Goal: Information Seeking & Learning: Learn about a topic

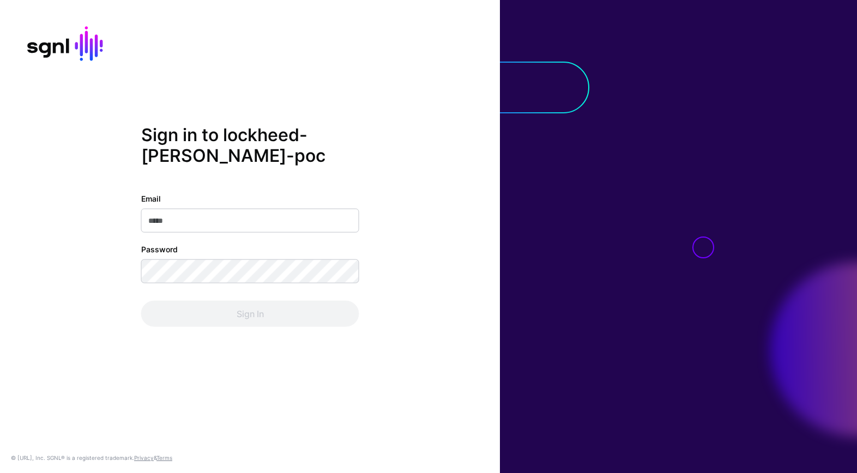
click at [221, 218] on input "Email" at bounding box center [250, 220] width 218 height 24
type input "**********"
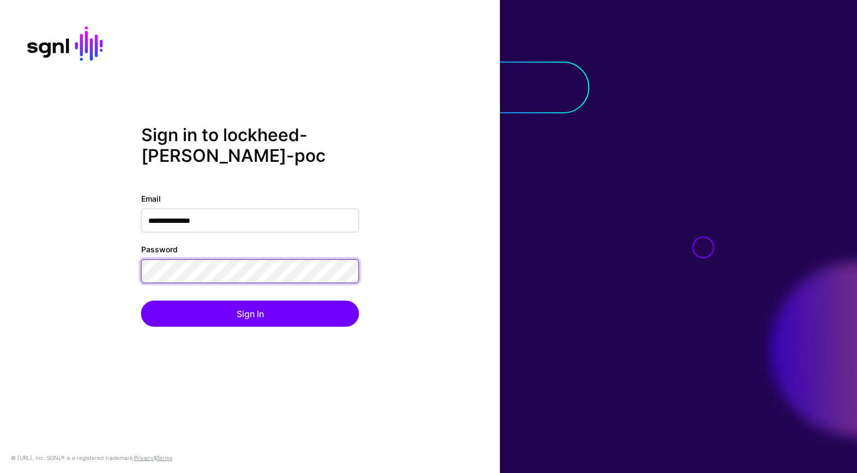
click at [141, 300] on button "Sign In" at bounding box center [250, 313] width 218 height 26
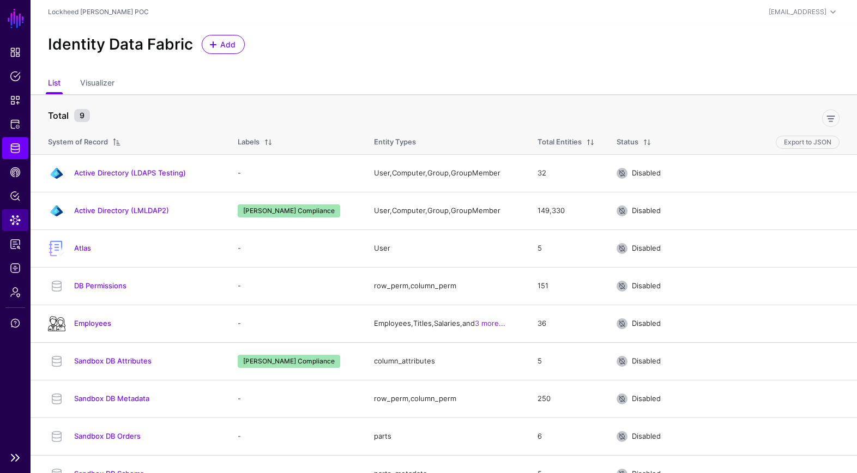
click at [8, 218] on link "Data Lens" at bounding box center [15, 220] width 26 height 22
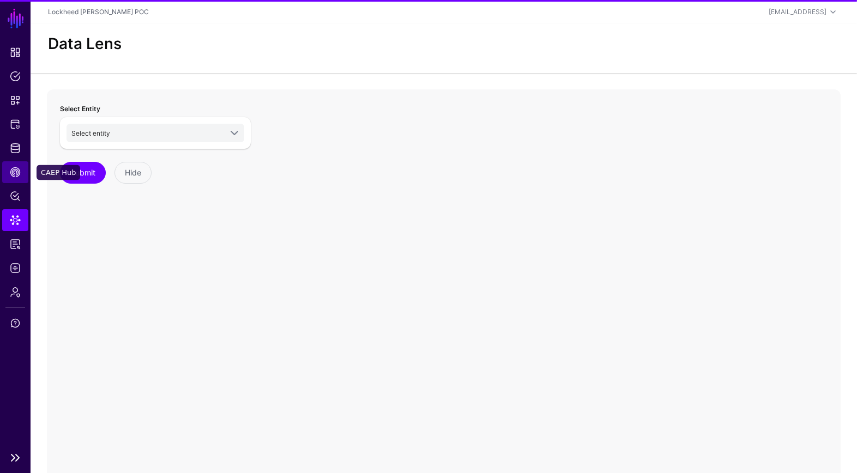
click at [15, 168] on span "CAEP Hub" at bounding box center [15, 172] width 11 height 11
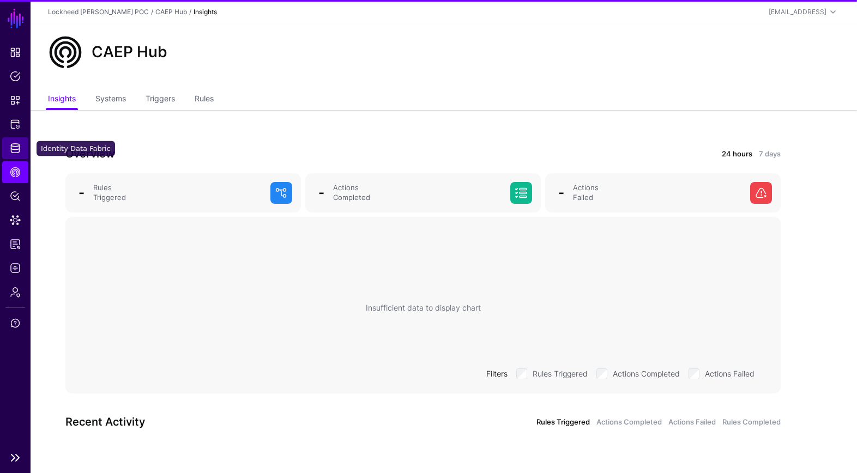
click at [22, 146] on link "Identity Data Fabric" at bounding box center [15, 148] width 26 height 22
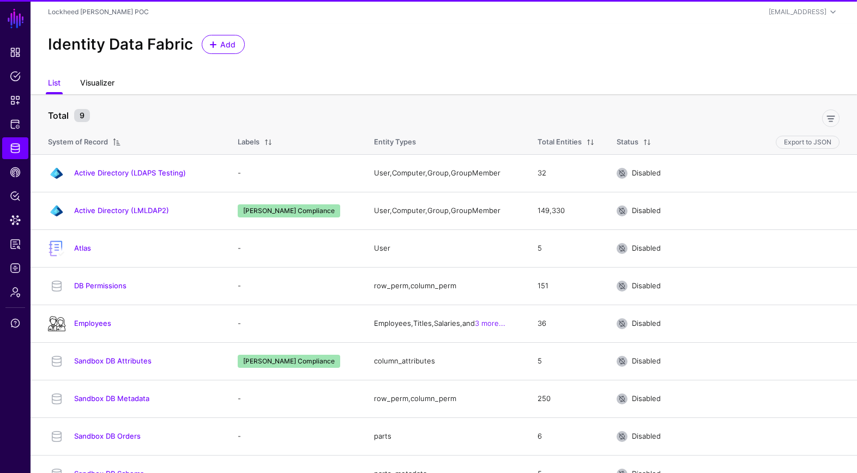
drag, startPoint x: 91, startPoint y: 79, endPoint x: 93, endPoint y: 89, distance: 10.1
click at [91, 79] on link "Visualizer" at bounding box center [97, 84] width 34 height 21
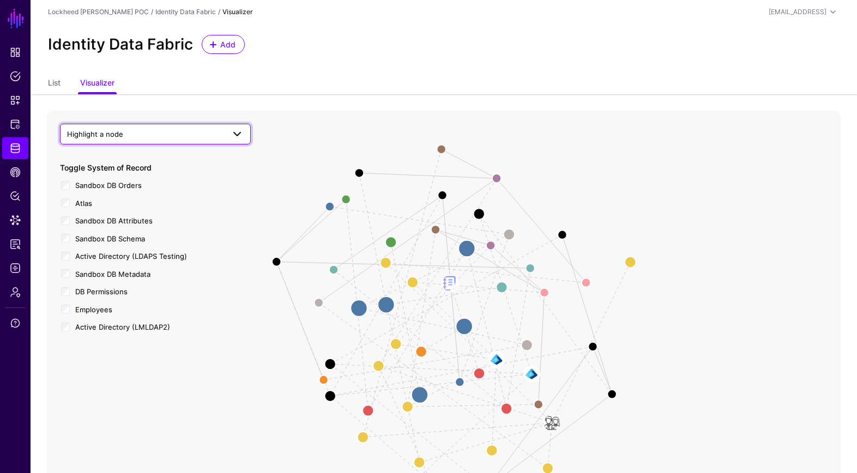
click at [135, 129] on span "Highlight a node" at bounding box center [145, 134] width 157 height 12
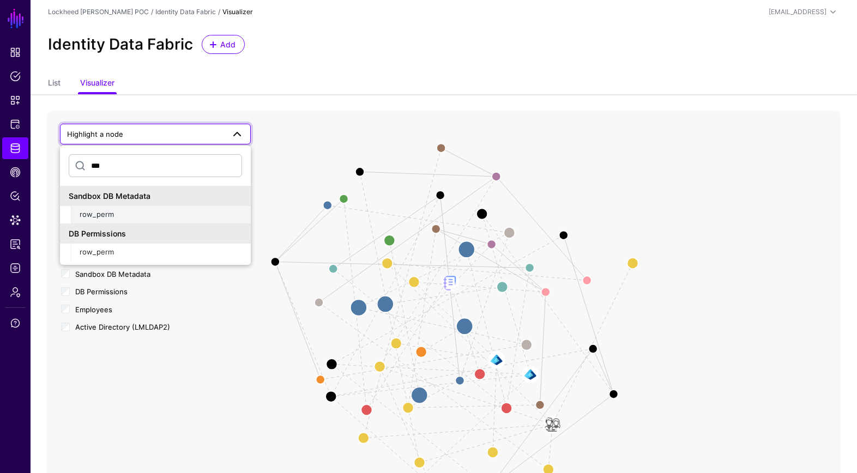
type input "***"
click at [137, 217] on div "row_perm" at bounding box center [161, 214] width 162 height 11
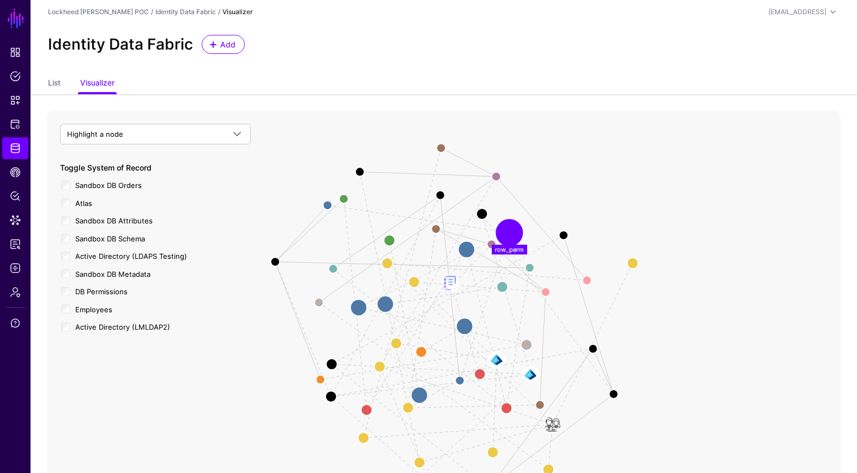
click at [511, 232] on circle at bounding box center [509, 233] width 22 height 22
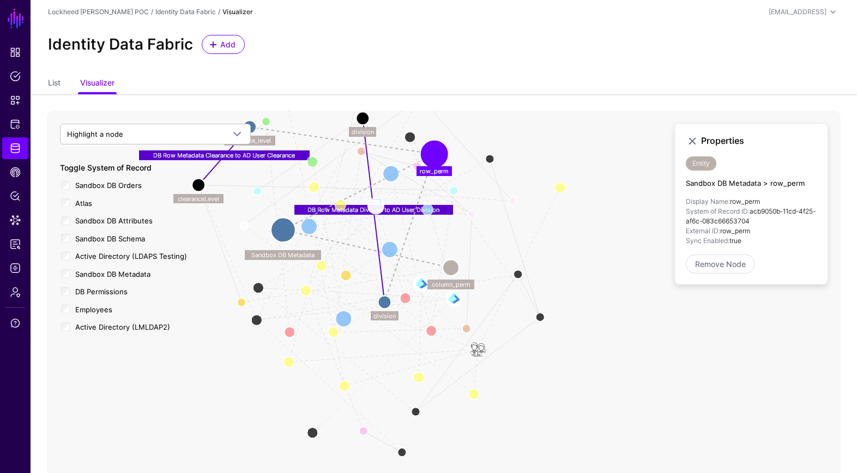
drag, startPoint x: 635, startPoint y: 176, endPoint x: 512, endPoint y: 138, distance: 128.3
click at [559, 97] on app-datasources-start "Identity Data Fabric Add List Visualizer User Member Member Of Group Member Use…" at bounding box center [444, 285] width 826 height 523
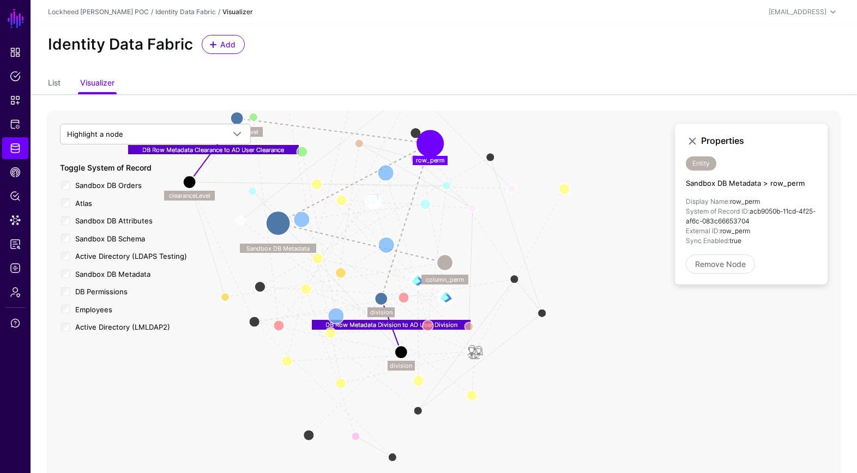
drag, startPoint x: 352, startPoint y: 186, endPoint x: 412, endPoint y: 337, distance: 162.2
click at [399, 353] on circle at bounding box center [401, 352] width 13 height 13
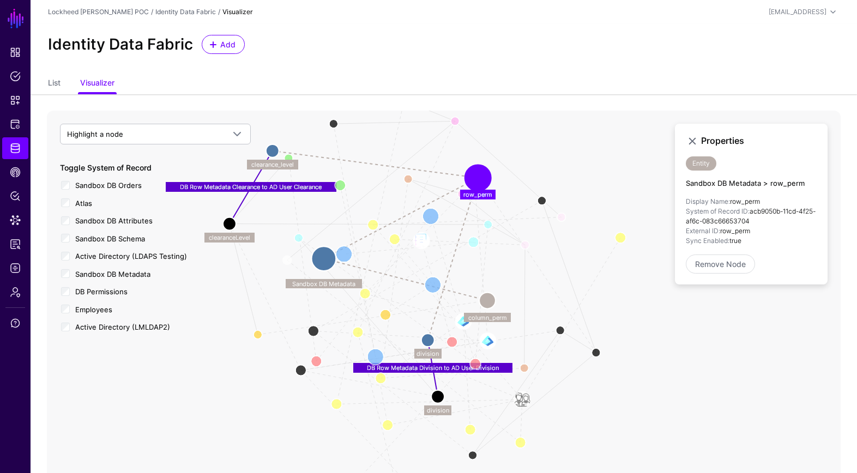
drag, startPoint x: 546, startPoint y: 181, endPoint x: 567, endPoint y: 212, distance: 37.3
click at [600, 224] on icon "User Member Member Of Group Member User Member Group EmployeeDepartmentManager …" at bounding box center [444, 329] width 794 height 436
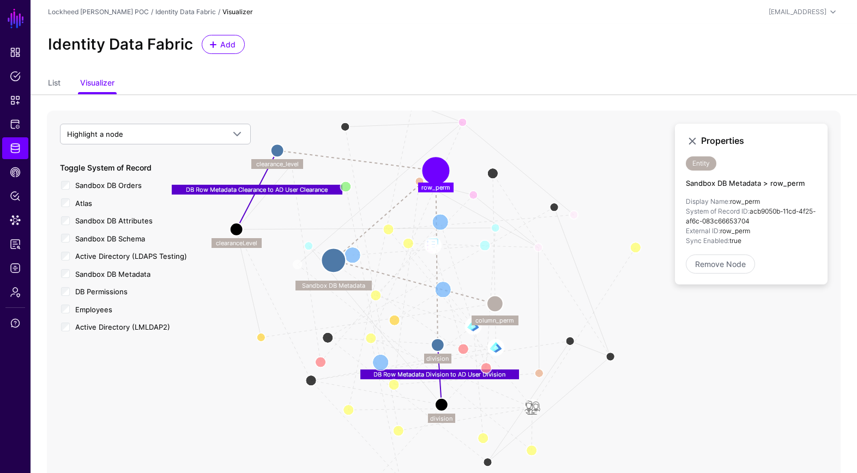
drag, startPoint x: 480, startPoint y: 176, endPoint x: 425, endPoint y: 165, distance: 56.1
click at [431, 165] on circle at bounding box center [436, 171] width 22 height 22
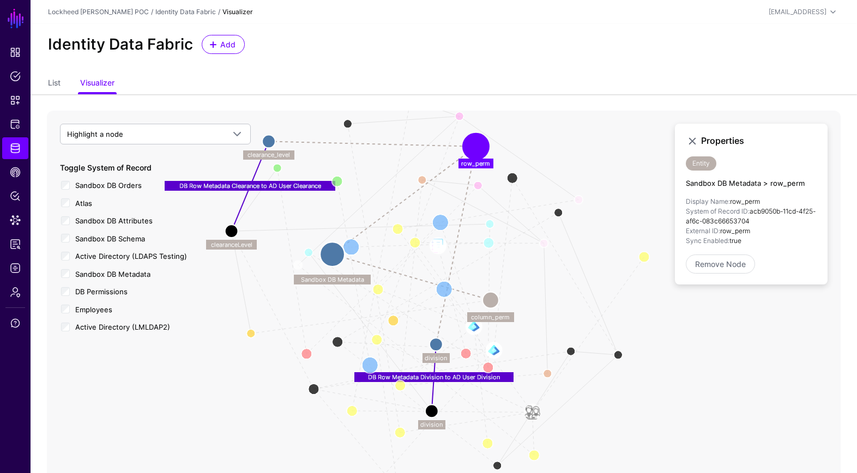
drag, startPoint x: 477, startPoint y: 148, endPoint x: 491, endPoint y: 146, distance: 13.3
click at [482, 147] on circle at bounding box center [476, 147] width 22 height 22
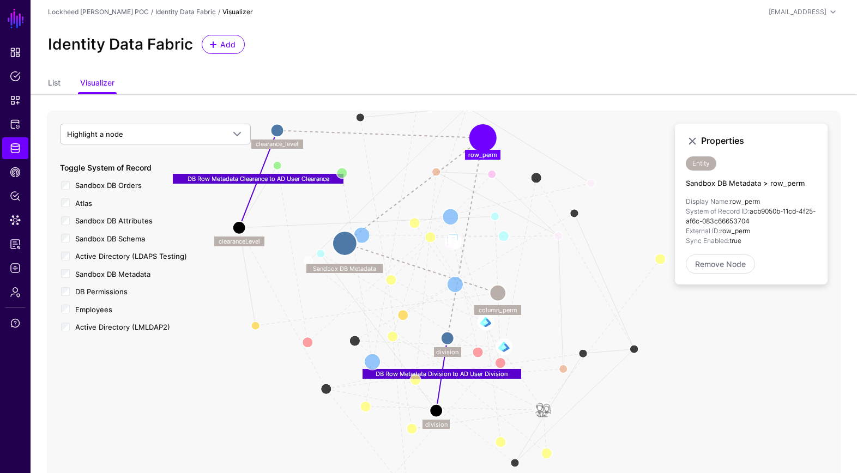
drag, startPoint x: 558, startPoint y: 129, endPoint x: 567, endPoint y: 128, distance: 9.3
click at [570, 124] on icon "User Member Member Of Group Member User Member Group EmployeeDepartmentManager …" at bounding box center [444, 329] width 794 height 436
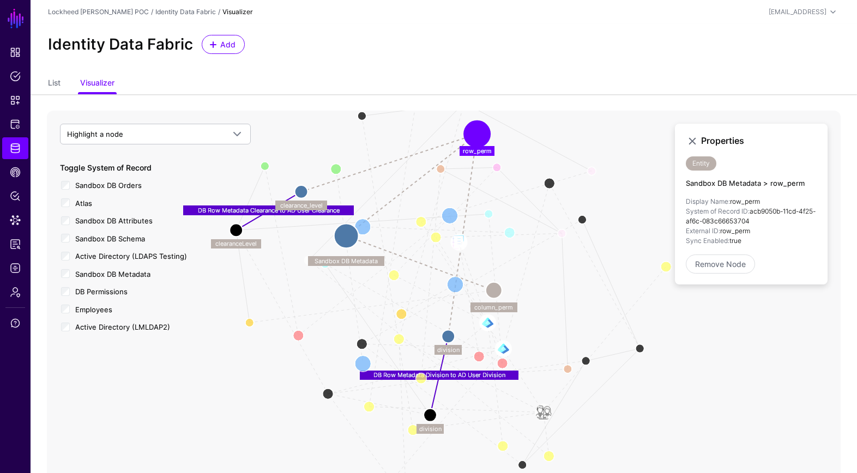
drag, startPoint x: 275, startPoint y: 135, endPoint x: 405, endPoint y: 221, distance: 155.7
click at [300, 194] on circle at bounding box center [301, 191] width 13 height 13
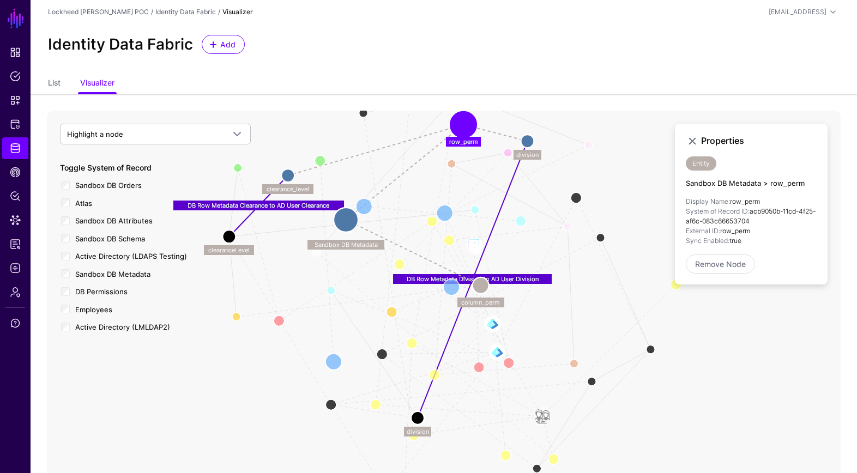
drag, startPoint x: 448, startPoint y: 333, endPoint x: 492, endPoint y: 150, distance: 187.9
click at [531, 135] on circle at bounding box center [527, 141] width 13 height 13
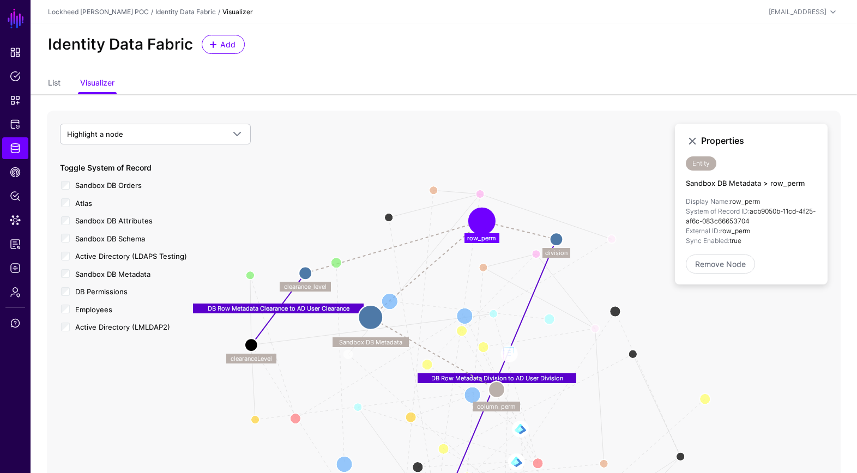
drag, startPoint x: 463, startPoint y: 177, endPoint x: 379, endPoint y: 277, distance: 130.9
click at [489, 285] on icon "User Member Member Of Group Member User Member Group EmployeeDepartmentManager …" at bounding box center [444, 329] width 794 height 436
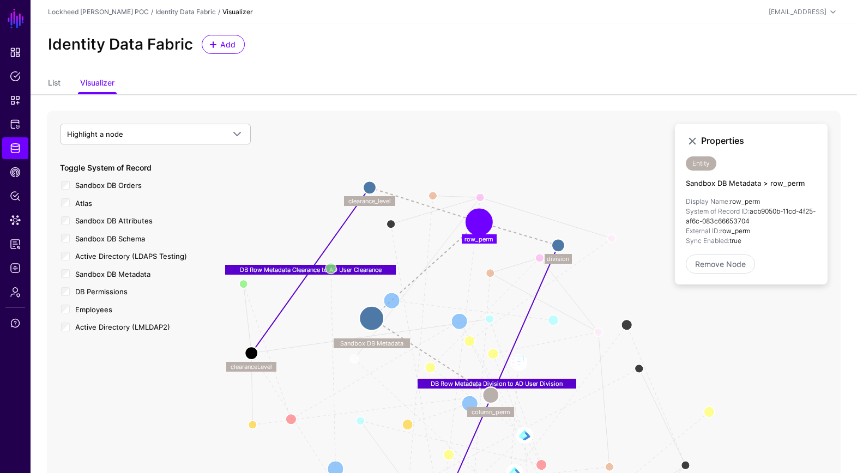
drag, startPoint x: 309, startPoint y: 268, endPoint x: 392, endPoint y: 181, distance: 120.3
click at [376, 181] on circle at bounding box center [369, 187] width 13 height 13
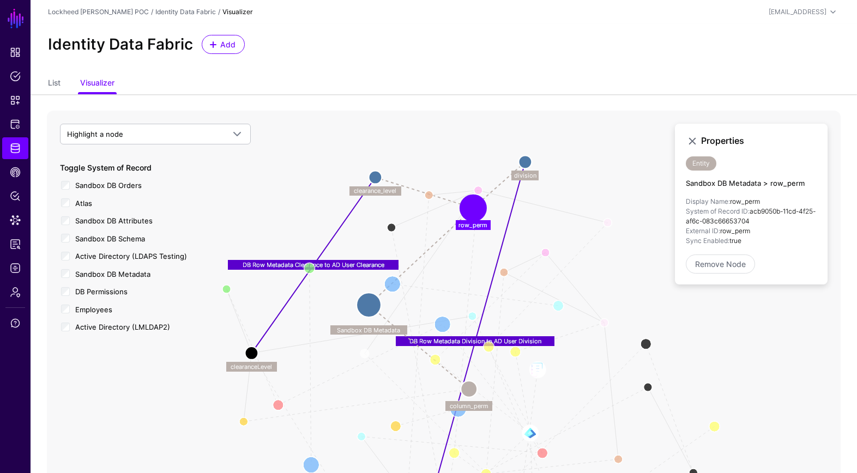
drag, startPoint x: 561, startPoint y: 249, endPoint x: 505, endPoint y: 168, distance: 97.8
click at [521, 155] on circle at bounding box center [524, 161] width 13 height 13
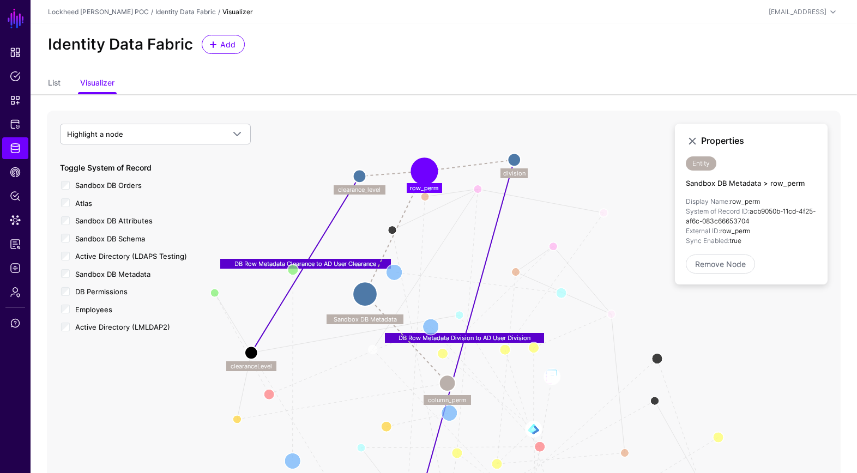
drag, startPoint x: 448, startPoint y: 184, endPoint x: 422, endPoint y: 168, distance: 30.6
click at [421, 168] on circle at bounding box center [424, 171] width 22 height 22
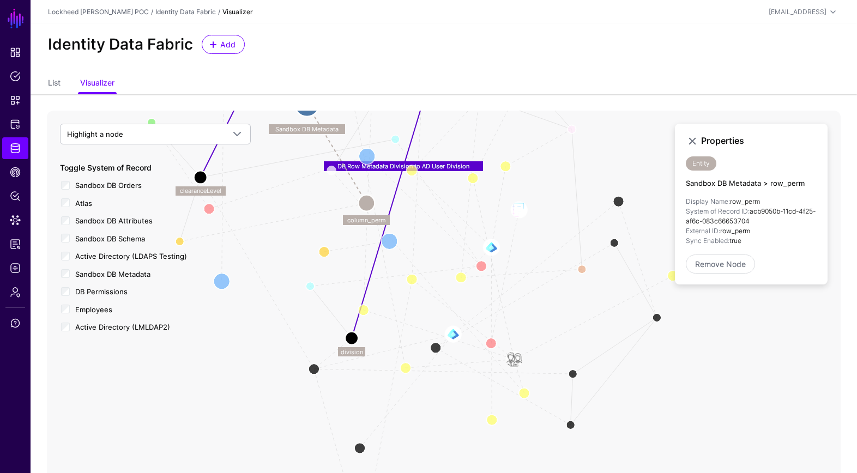
drag, startPoint x: 506, startPoint y: 211, endPoint x: 453, endPoint y: 182, distance: 60.5
click at [480, 119] on icon "User Member Member Of Group Member User Member Group EmployeeDepartmentManager …" at bounding box center [444, 329] width 794 height 436
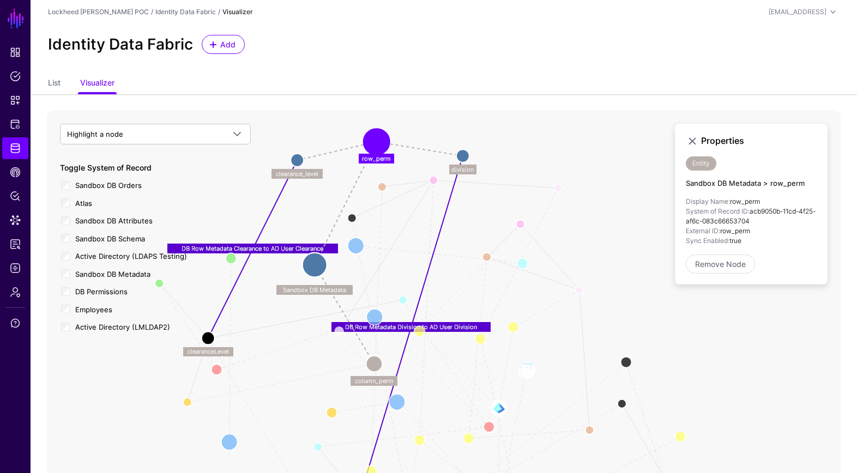
drag, startPoint x: 306, startPoint y: 257, endPoint x: 314, endPoint y: 386, distance: 130.0
click at [313, 418] on icon "User Member Member Of Group Member User Member Group EmployeeDepartmentManager …" at bounding box center [444, 329] width 794 height 436
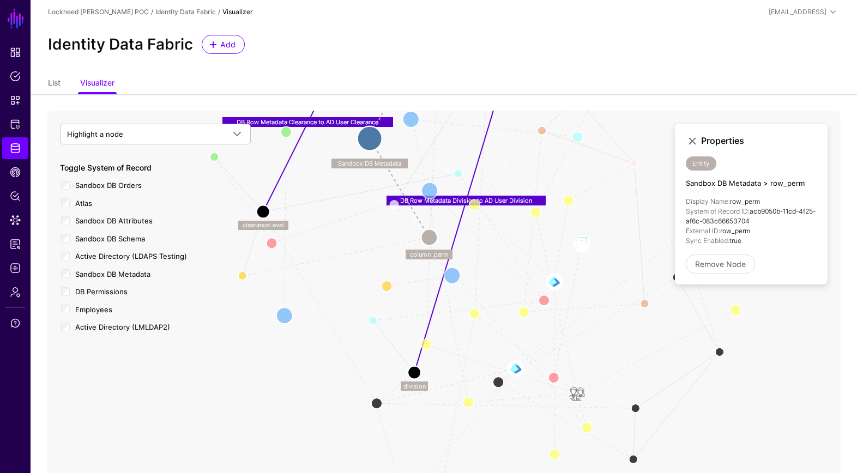
drag, startPoint x: 440, startPoint y: 410, endPoint x: 446, endPoint y: 338, distance: 72.8
click at [487, 295] on icon "User Member Member Of Group Member User Member Group EmployeeDepartmentManager …" at bounding box center [444, 329] width 794 height 436
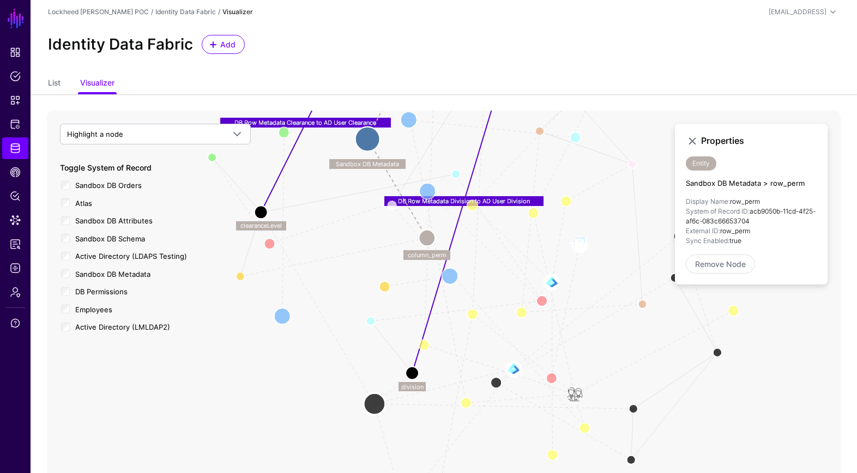
click at [376, 400] on circle at bounding box center [375, 404] width 22 height 22
click at [375, 403] on circle at bounding box center [375, 405] width 22 height 22
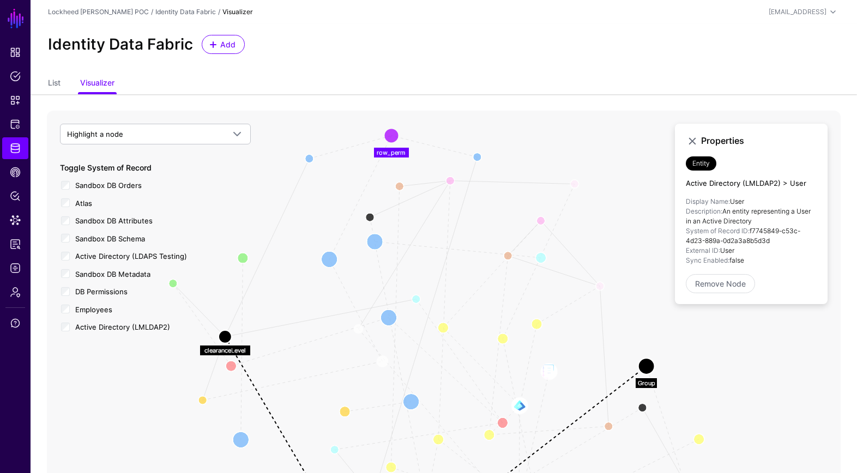
drag, startPoint x: 390, startPoint y: 288, endPoint x: 414, endPoint y: 215, distance: 76.4
click at [357, 395] on icon "DB Row Metadata Division to AD User Division DB Row Metadata Clearance to AD Us…" at bounding box center [444, 329] width 794 height 436
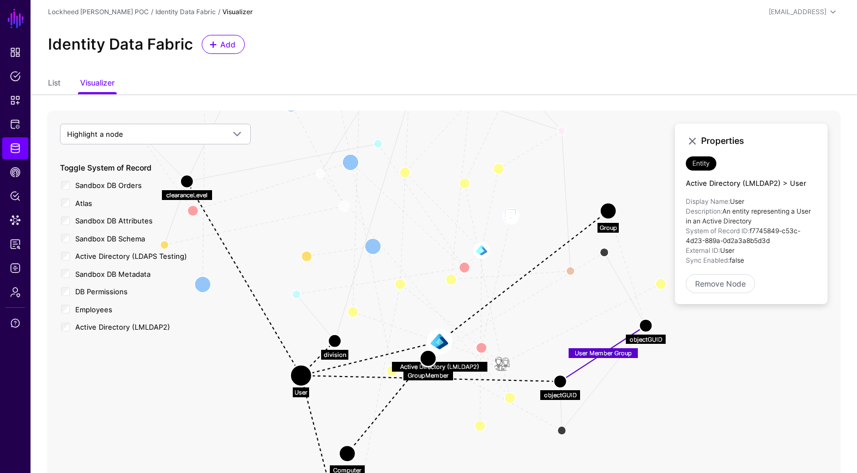
drag, startPoint x: 403, startPoint y: 215, endPoint x: 377, endPoint y: 130, distance: 88.4
click at [377, 130] on icon "DB Row Metadata Division to AD User Division DB Row Metadata Clearance to AD Us…" at bounding box center [444, 329] width 794 height 436
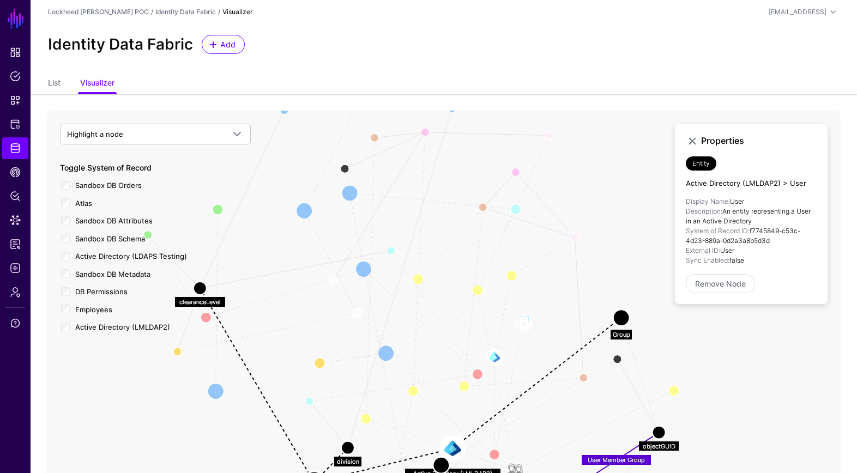
drag, startPoint x: 316, startPoint y: 222, endPoint x: 334, endPoint y: 314, distance: 93.3
click at [331, 324] on icon "DB Row Metadata Division to AD User Division DB Row Metadata Clearance to AD Us…" at bounding box center [444, 329] width 794 height 436
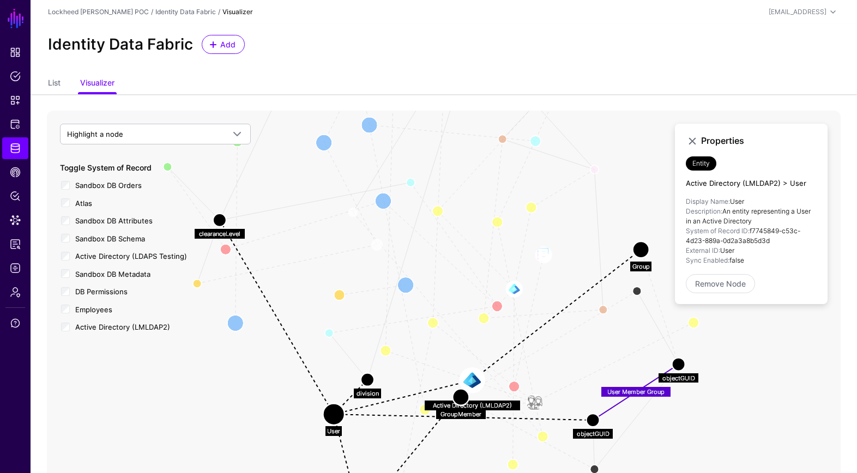
drag, startPoint x: 655, startPoint y: 354, endPoint x: 585, endPoint y: 326, distance: 75.3
click at [674, 280] on icon "DB Row Metadata Division to AD User Division DB Row Metadata Clearance to AD Us…" at bounding box center [444, 329] width 794 height 436
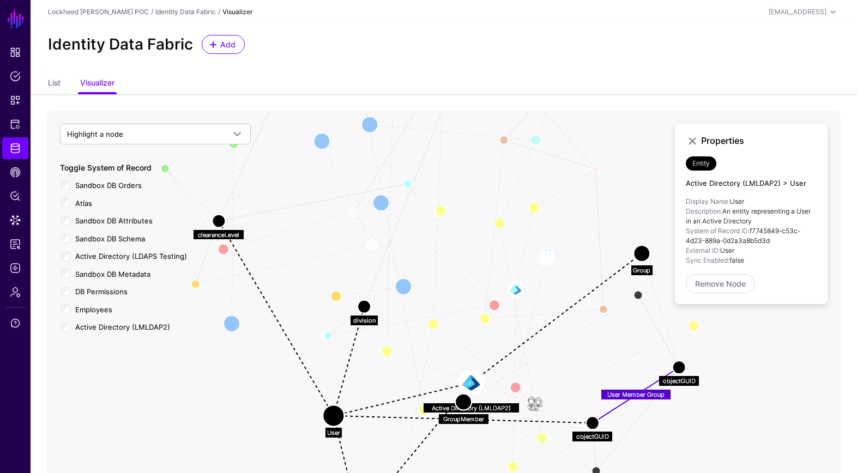
drag, startPoint x: 366, startPoint y: 382, endPoint x: 363, endPoint y: 308, distance: 74.2
click at [363, 308] on circle at bounding box center [364, 306] width 13 height 13
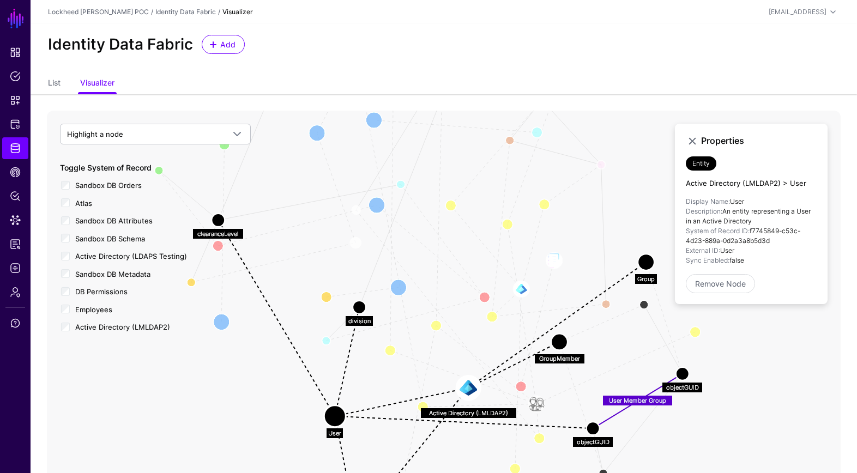
drag, startPoint x: 521, startPoint y: 378, endPoint x: 569, endPoint y: 335, distance: 65.2
click at [567, 335] on circle at bounding box center [559, 342] width 16 height 16
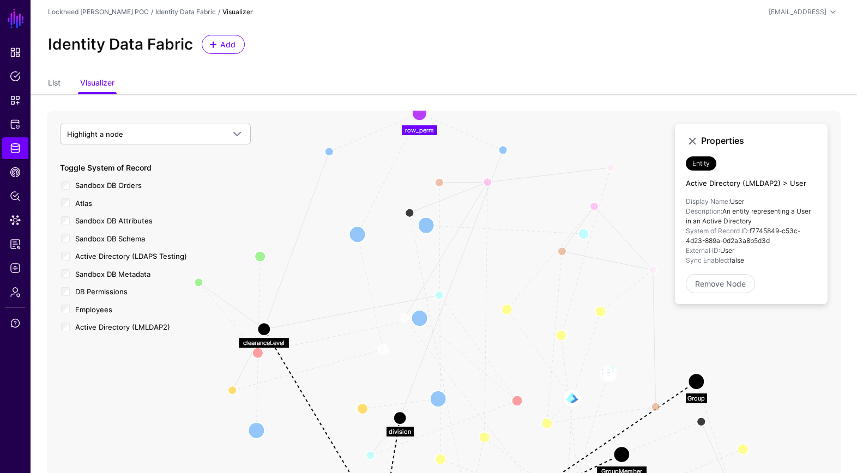
drag, startPoint x: 469, startPoint y: 279, endPoint x: 504, endPoint y: 352, distance: 81.4
click at [505, 356] on icon "DB Row Metadata Division to AD User Division DB Row Metadata Clearance to AD Us…" at bounding box center [444, 329] width 794 height 436
click at [154, 141] on link "Highlight a node" at bounding box center [155, 134] width 191 height 21
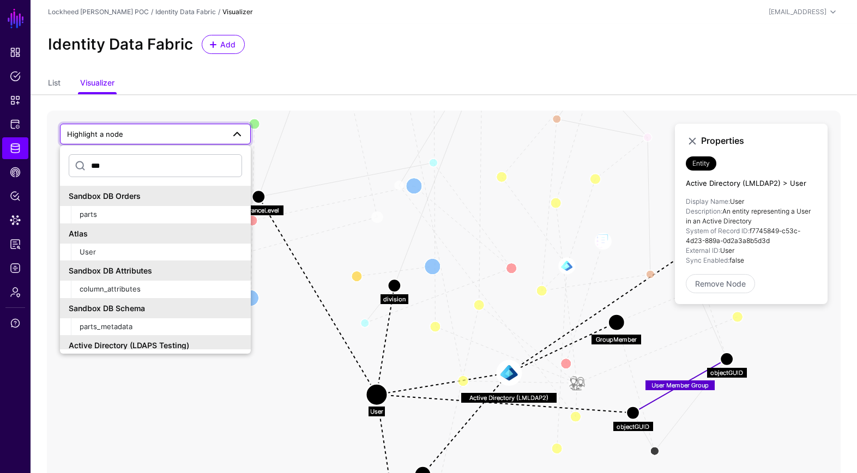
drag, startPoint x: 519, startPoint y: 314, endPoint x: 527, endPoint y: 244, distance: 71.3
click at [514, 183] on icon "DB Row Metadata Division to AD User Division DB Row Metadata Clearance to AD Us…" at bounding box center [444, 329] width 794 height 436
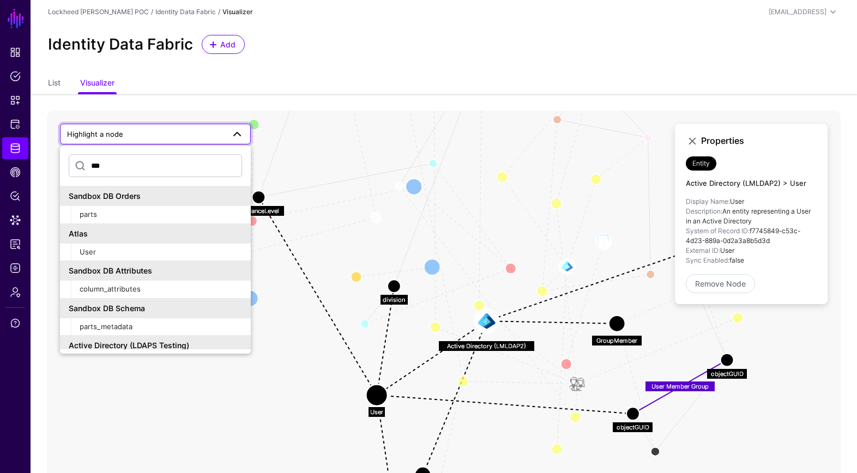
drag, startPoint x: 491, startPoint y: 331, endPoint x: 482, endPoint y: 307, distance: 25.0
click at [481, 309] on image at bounding box center [486, 321] width 25 height 25
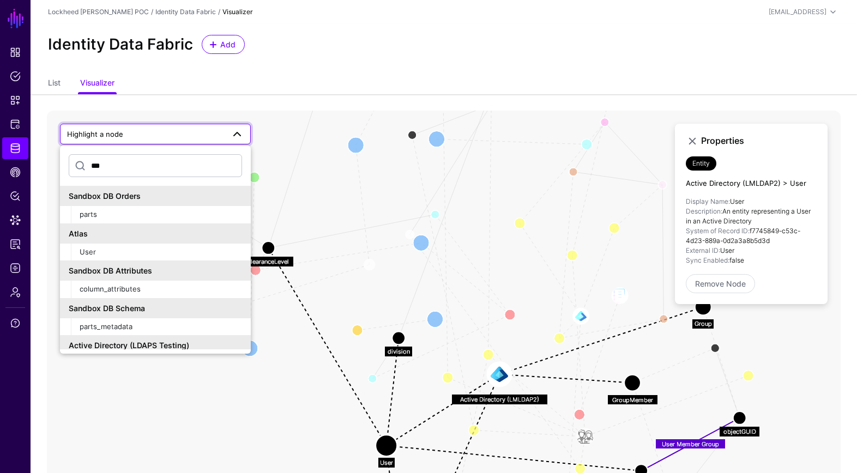
drag, startPoint x: 525, startPoint y: 358, endPoint x: 545, endPoint y: 426, distance: 70.2
click at [545, 426] on icon "DB Row Metadata Division to AD User Division DB Row Metadata Clearance to AD Us…" at bounding box center [444, 329] width 794 height 436
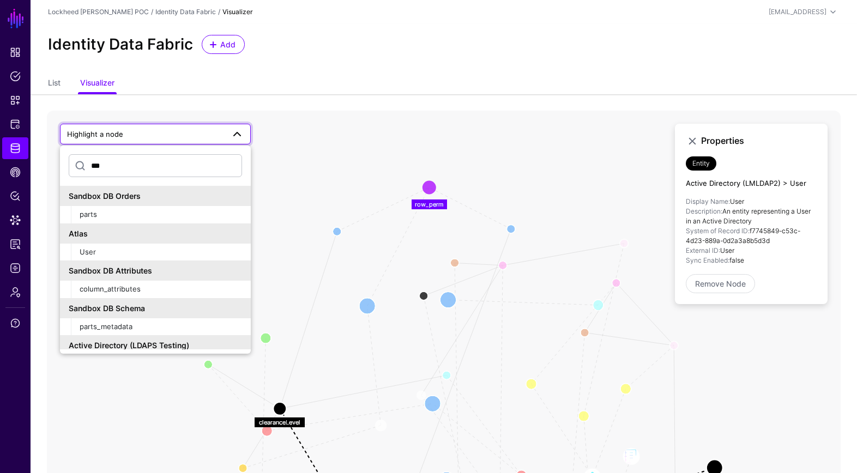
drag, startPoint x: 450, startPoint y: 241, endPoint x: 458, endPoint y: 327, distance: 86.6
click at [461, 393] on icon "DB Row Metadata Division to AD User Division DB Row Metadata Clearance to AD Us…" at bounding box center [444, 329] width 794 height 436
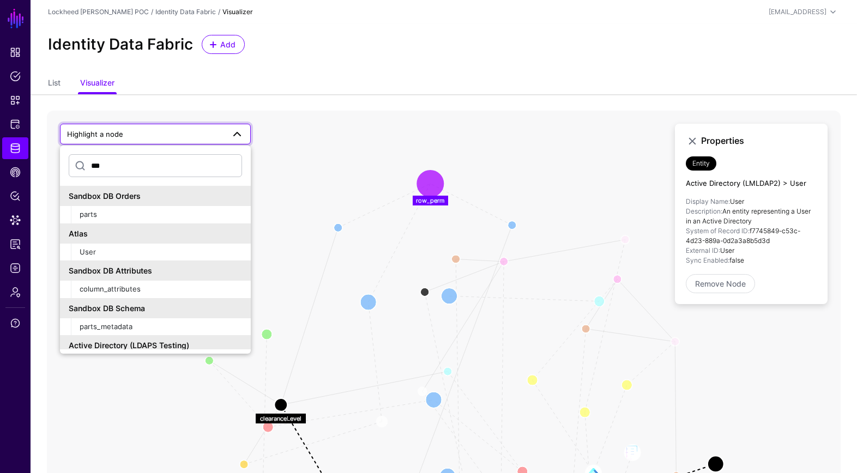
click at [426, 182] on circle at bounding box center [430, 184] width 22 height 22
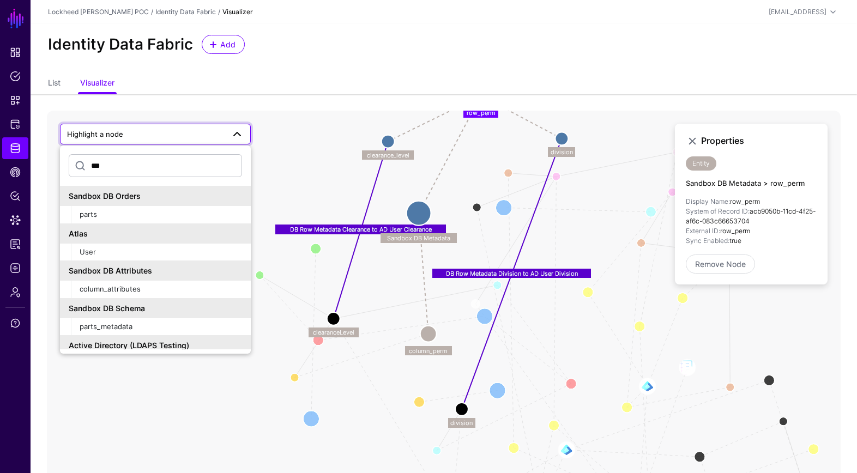
drag, startPoint x: 495, startPoint y: 404, endPoint x: 546, endPoint y: 318, distance: 99.5
click at [546, 318] on icon "User Member Group User Member Member Of Group Member EmployeeDepartmentManager …" at bounding box center [444, 329] width 794 height 436
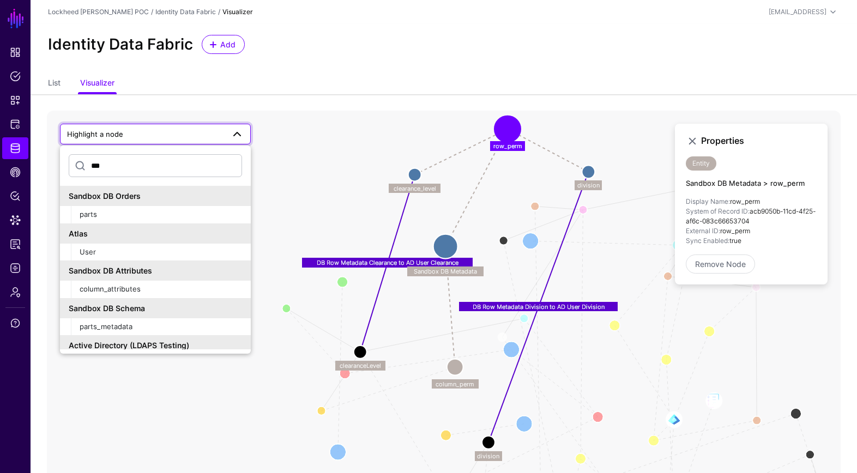
drag, startPoint x: 392, startPoint y: 298, endPoint x: 412, endPoint y: 312, distance: 23.9
click at [412, 319] on icon "User Member Group User Member Member Of Group Member EmployeeDepartmentManager …" at bounding box center [444, 329] width 794 height 436
drag, startPoint x: 731, startPoint y: 202, endPoint x: 763, endPoint y: 209, distance: 32.4
click at [763, 202] on li "Display Name: row_perm" at bounding box center [751, 202] width 131 height 10
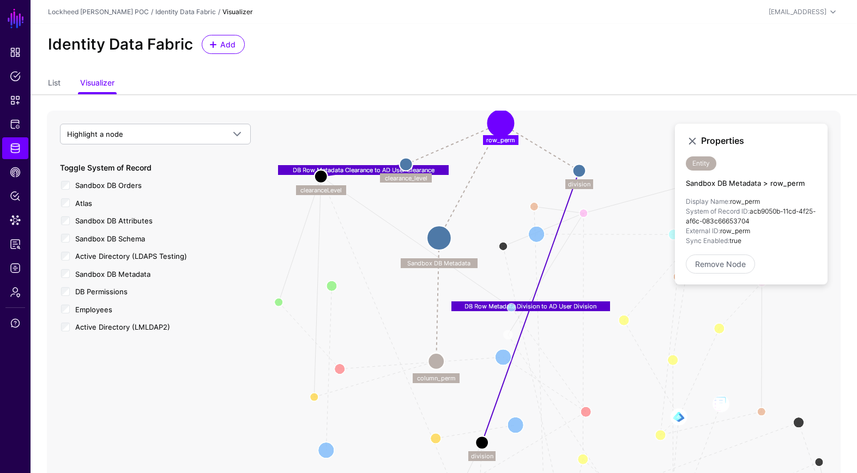
drag, startPoint x: 358, startPoint y: 348, endPoint x: 319, endPoint y: 172, distance: 179.6
click at [319, 172] on circle at bounding box center [320, 176] width 13 height 13
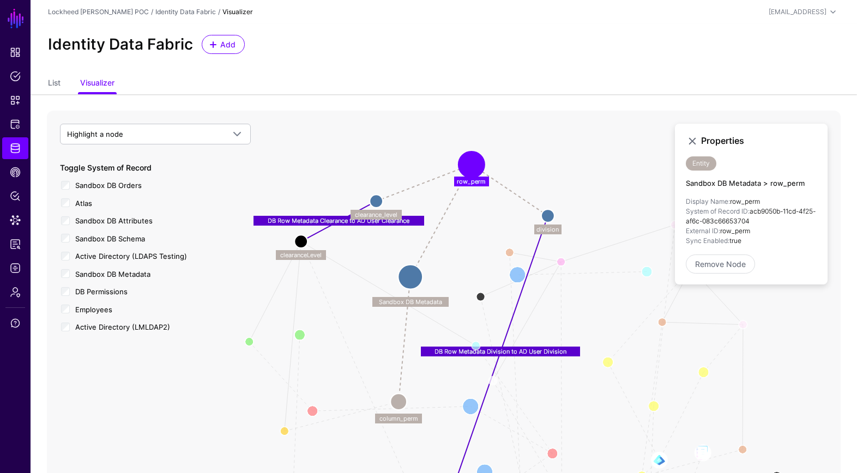
drag, startPoint x: 377, startPoint y: 252, endPoint x: 332, endPoint y: 279, distance: 51.3
click at [325, 279] on icon "User Member Group User Member Member Of Group Member EmployeeDepartmentManager …" at bounding box center [444, 329] width 794 height 436
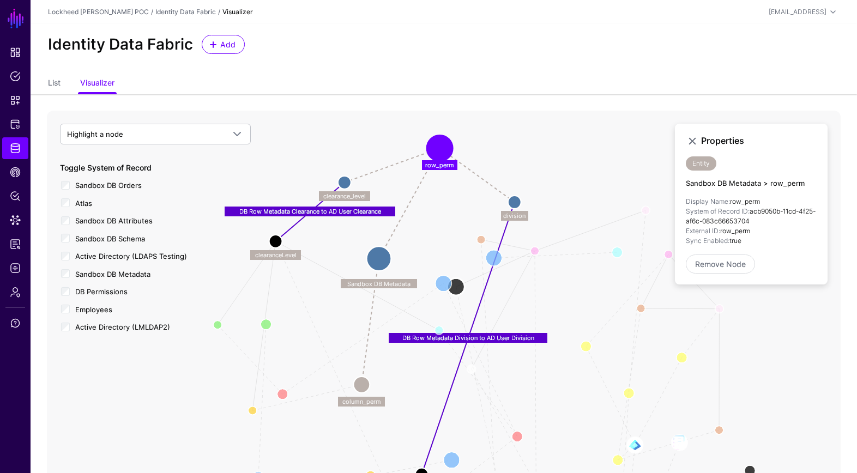
drag, startPoint x: 450, startPoint y: 391, endPoint x: 456, endPoint y: 291, distance: 101.0
click at [454, 282] on g "GroupMember GroupMember objectGUID objectGUID Group Group Computer Computer obj…" at bounding box center [503, 436] width 580 height 598
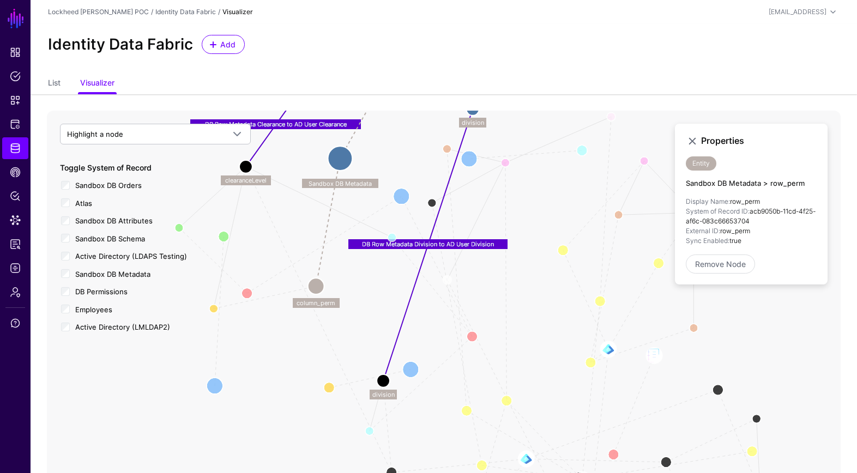
drag, startPoint x: 401, startPoint y: 298, endPoint x: 378, endPoint y: 264, distance: 41.3
click at [379, 238] on icon "User Member Group User Member Member Of Group Member EmployeeDepartmentManager …" at bounding box center [444, 329] width 794 height 436
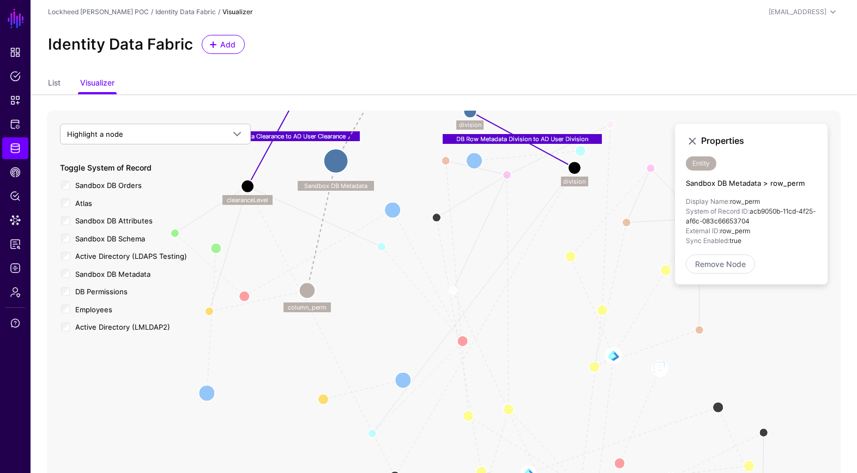
drag, startPoint x: 383, startPoint y: 392, endPoint x: 576, endPoint y: 171, distance: 293.2
click at [576, 171] on circle at bounding box center [574, 167] width 13 height 13
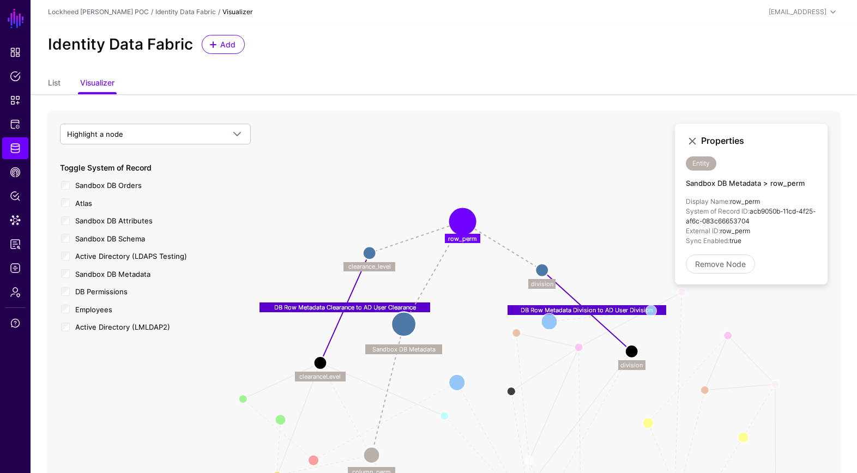
drag, startPoint x: 529, startPoint y: 237, endPoint x: 632, endPoint y: 383, distance: 178.0
click at [600, 396] on icon "User Member Group User Member Member Of Group Member EmployeeDepartmentManager …" at bounding box center [444, 329] width 794 height 436
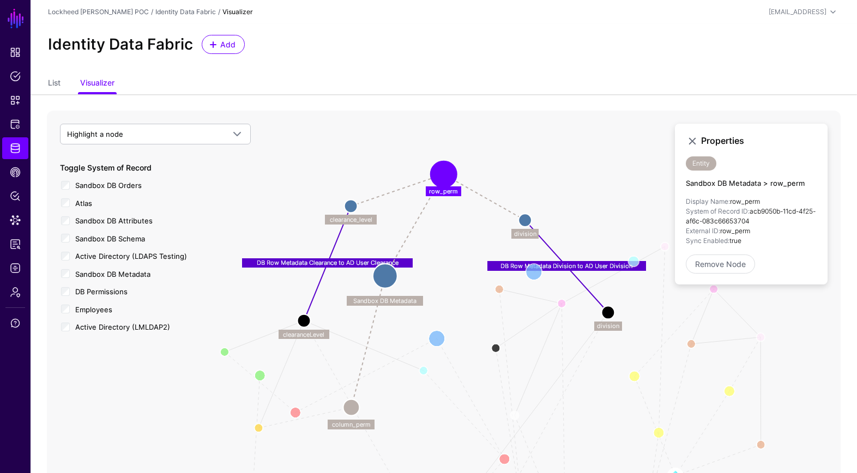
drag, startPoint x: 621, startPoint y: 320, endPoint x: 607, endPoint y: 316, distance: 14.5
click at [607, 314] on icon "User Member Group User Member Member Of Group Member EmployeeDepartmentManager …" at bounding box center [444, 329] width 794 height 436
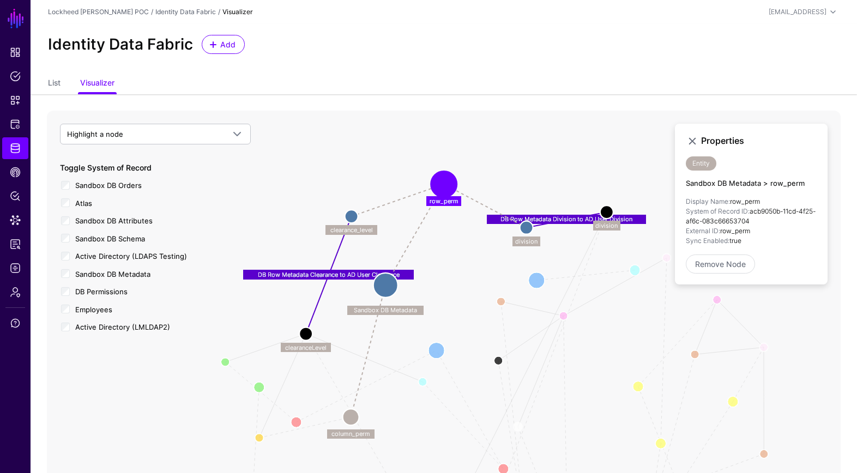
drag, startPoint x: 609, startPoint y: 322, endPoint x: 598, endPoint y: 223, distance: 99.2
click at [606, 211] on circle at bounding box center [606, 211] width 13 height 13
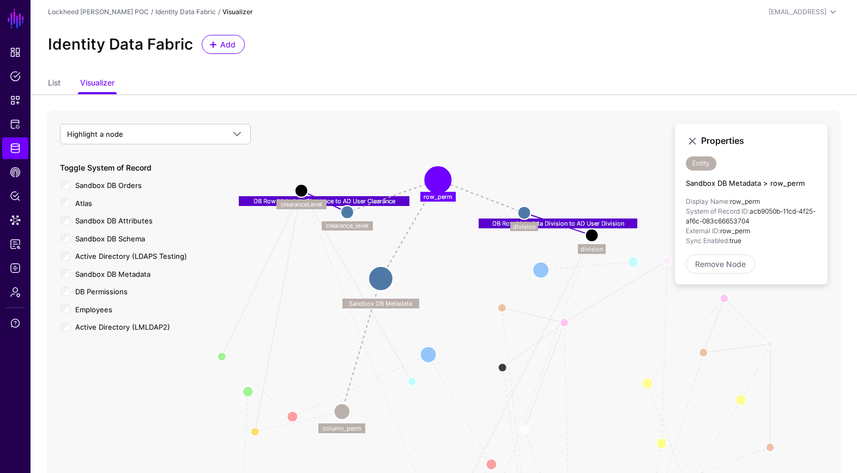
drag, startPoint x: 307, startPoint y: 274, endPoint x: 353, endPoint y: 215, distance: 75.0
click at [301, 189] on circle at bounding box center [301, 190] width 13 height 13
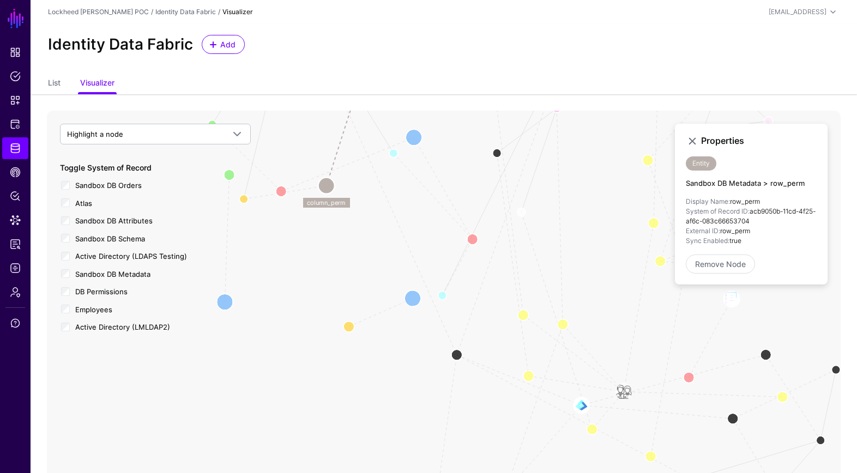
drag, startPoint x: 480, startPoint y: 267, endPoint x: 472, endPoint y: 154, distance: 112.5
click at [471, 153] on icon "User Member Group User Member Member Of Group Member EmployeeDepartmentManager …" at bounding box center [444, 329] width 794 height 436
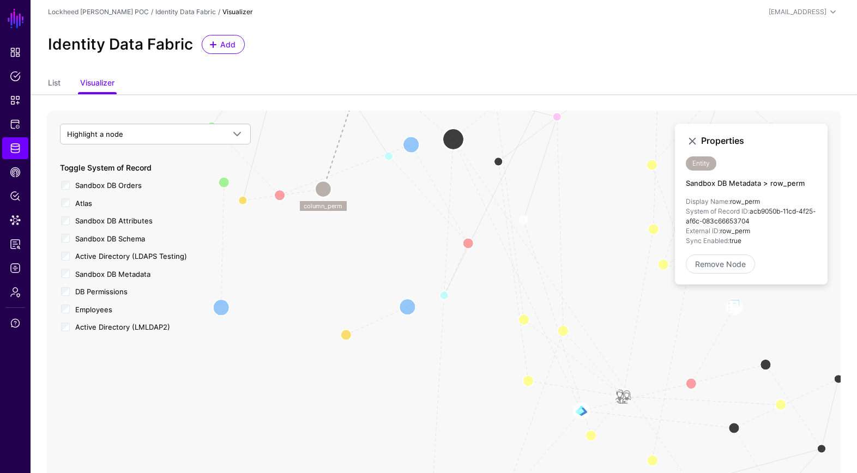
drag, startPoint x: 455, startPoint y: 283, endPoint x: 453, endPoint y: 112, distance: 171.7
click at [453, 129] on circle at bounding box center [454, 140] width 22 height 22
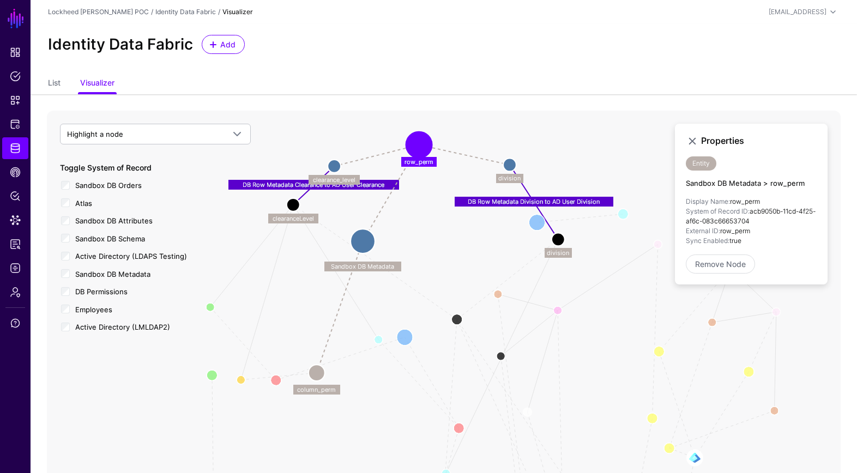
drag, startPoint x: 456, startPoint y: 173, endPoint x: 484, endPoint y: 341, distance: 170.2
click at [456, 359] on icon "User Member Group User Member Member Of Group Member EmployeeDepartmentManager …" at bounding box center [444, 329] width 794 height 436
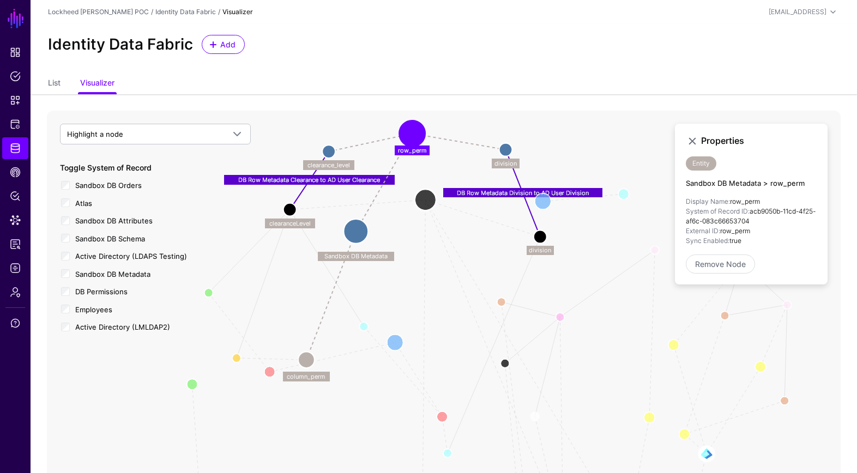
drag, startPoint x: 432, startPoint y: 267, endPoint x: 421, endPoint y: 197, distance: 70.6
click at [421, 197] on circle at bounding box center [425, 200] width 22 height 22
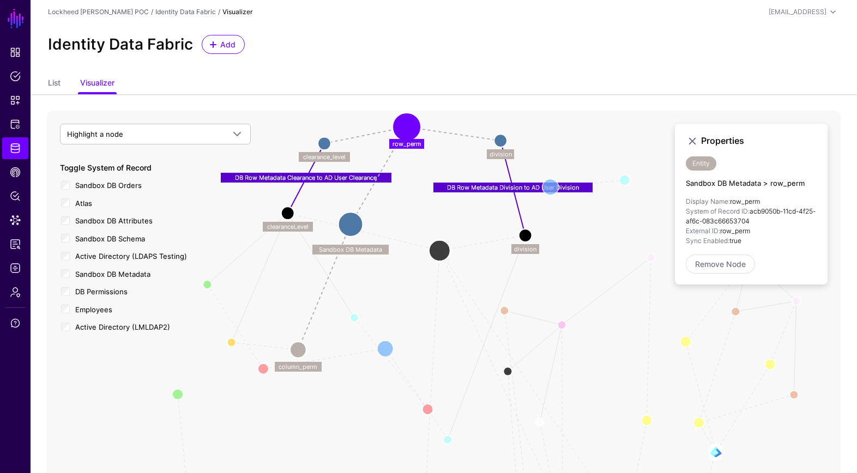
click at [442, 247] on circle at bounding box center [439, 251] width 22 height 22
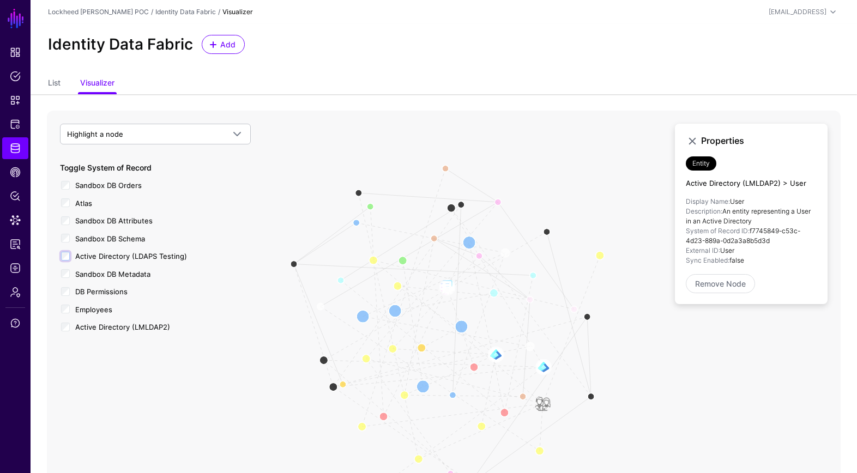
click at [66, 265] on div "Toggle System of Record Sandbox DB Orders Atlas Sandbox DB Attributes Sandbox D…" at bounding box center [155, 247] width 191 height 171
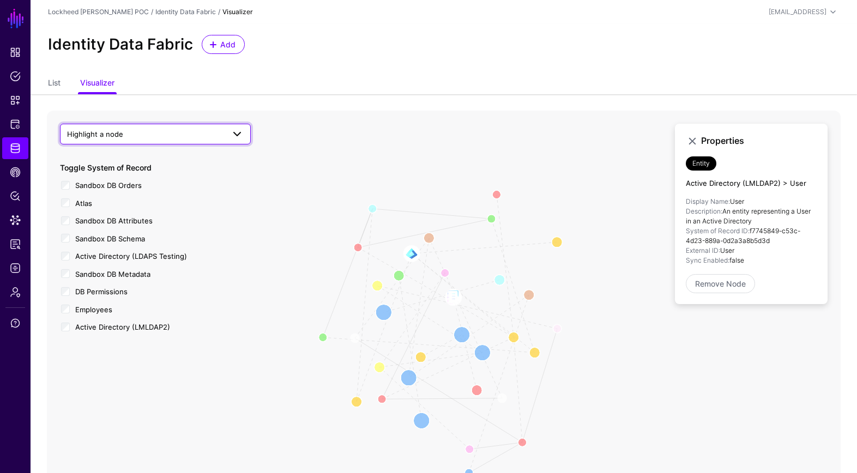
click at [210, 137] on span "Highlight a node" at bounding box center [145, 134] width 157 height 12
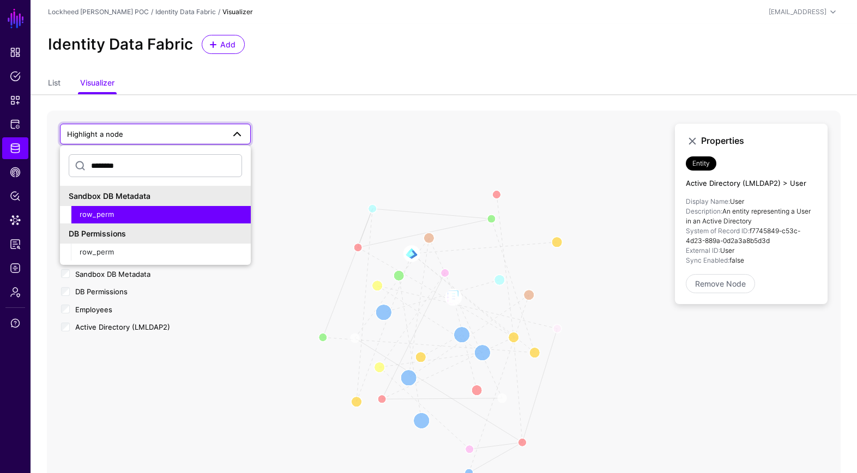
type input "********"
click at [182, 213] on div "row_perm" at bounding box center [161, 214] width 162 height 11
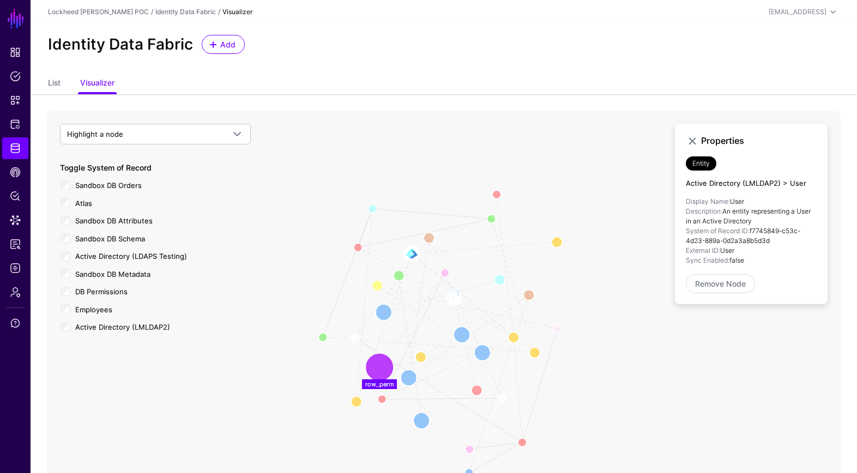
click at [382, 367] on circle at bounding box center [379, 367] width 22 height 22
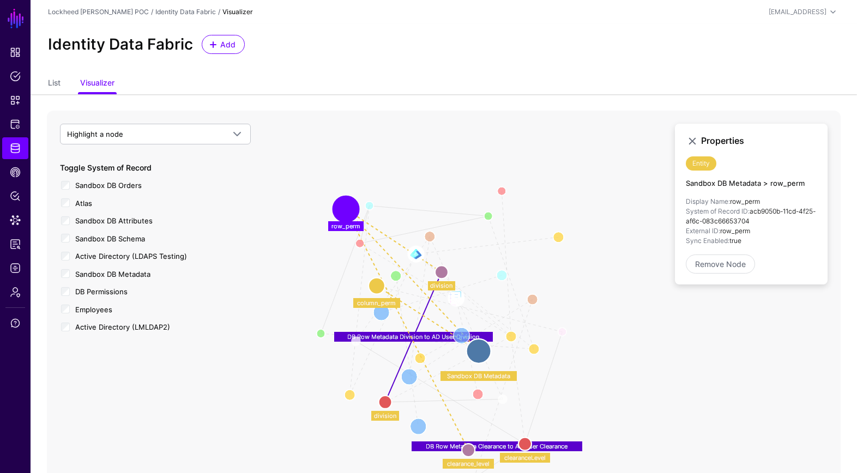
drag, startPoint x: 382, startPoint y: 367, endPoint x: 373, endPoint y: 211, distance: 156.2
click at [350, 209] on circle at bounding box center [346, 209] width 22 height 22
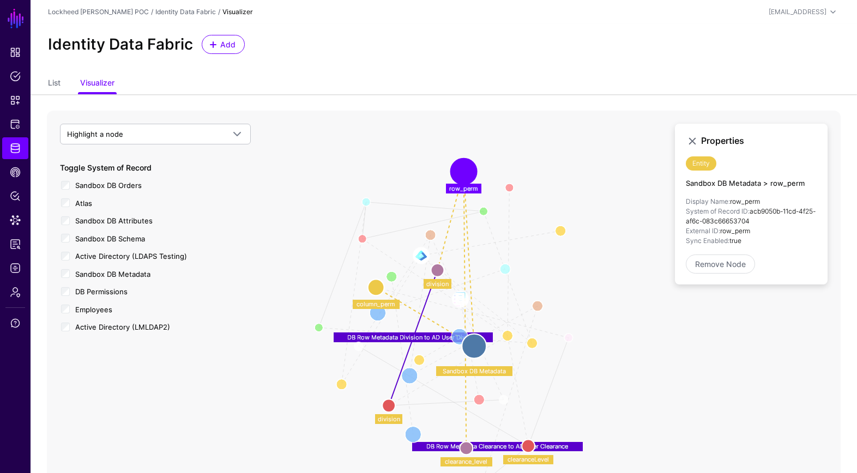
drag, startPoint x: 355, startPoint y: 209, endPoint x: 507, endPoint y: 172, distance: 156.0
click at [475, 167] on circle at bounding box center [464, 172] width 22 height 22
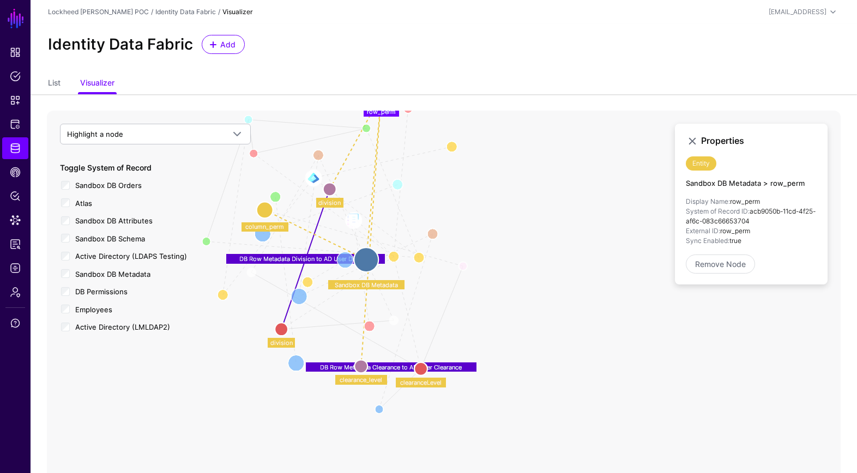
drag, startPoint x: 648, startPoint y: 279, endPoint x: 512, endPoint y: 196, distance: 159.2
click at [514, 192] on icon "User Member Member Of Group Member User Member Group DB Clearance Level to AD C…" at bounding box center [444, 329] width 794 height 436
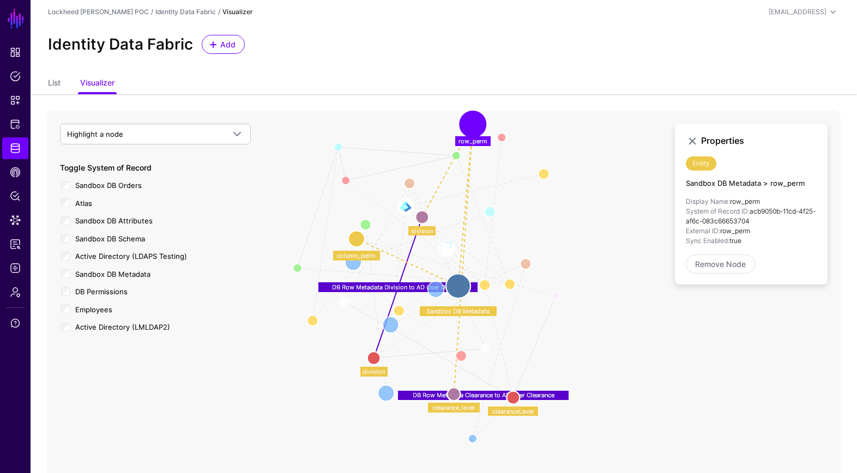
drag, startPoint x: 476, startPoint y: 241, endPoint x: 572, endPoint y: 277, distance: 101.9
click at [583, 277] on icon "User Member Member Of Group Member User Member Group DB Clearance Level to AD C…" at bounding box center [444, 329] width 794 height 436
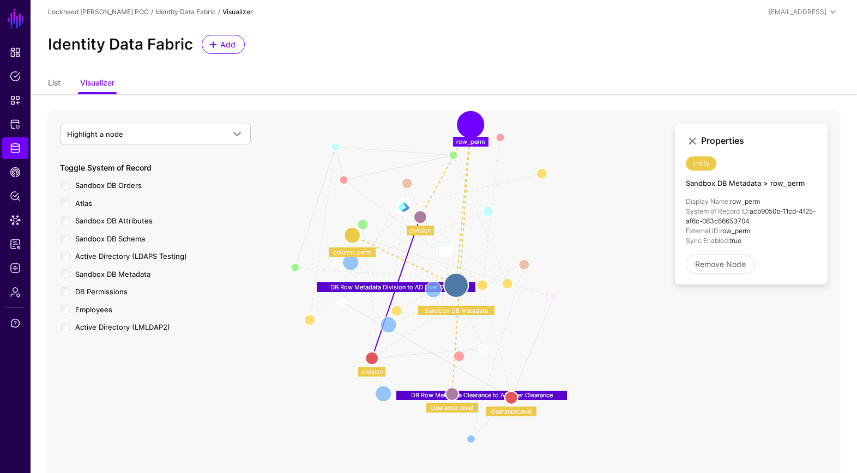
drag, startPoint x: 346, startPoint y: 240, endPoint x: 326, endPoint y: 210, distance: 35.8
click at [344, 227] on circle at bounding box center [352, 235] width 16 height 16
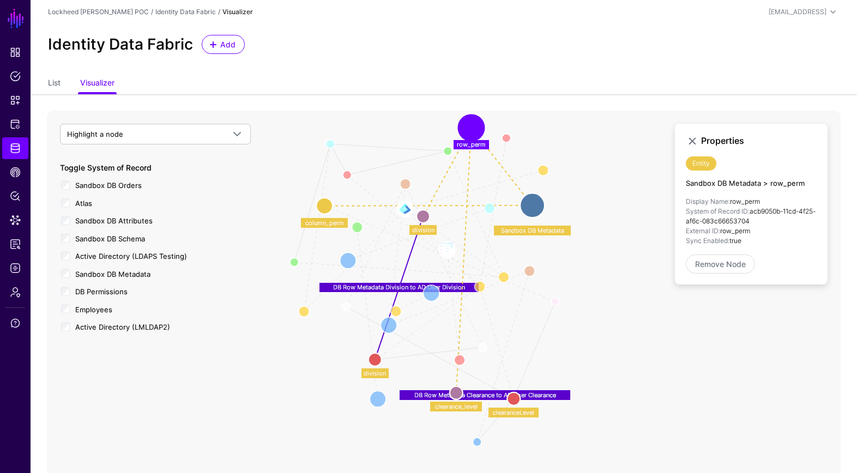
drag, startPoint x: 487, startPoint y: 258, endPoint x: 535, endPoint y: 205, distance: 71.0
click at [535, 205] on circle at bounding box center [532, 205] width 25 height 25
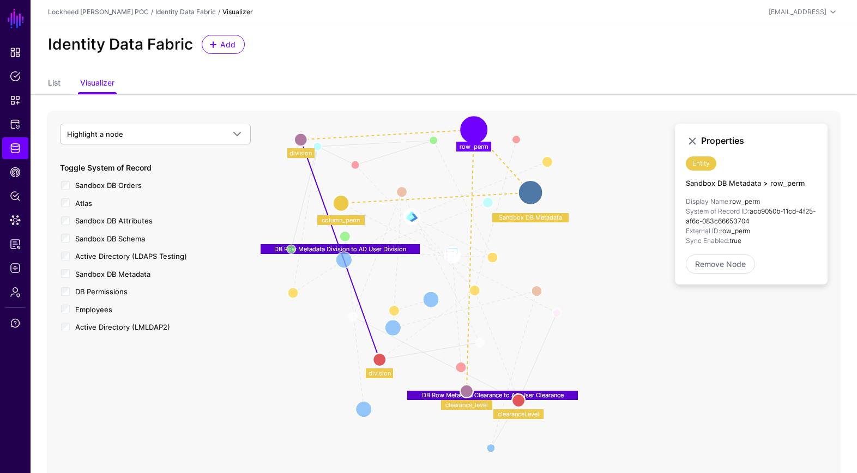
drag, startPoint x: 426, startPoint y: 216, endPoint x: 320, endPoint y: 152, distance: 123.8
click at [301, 141] on circle at bounding box center [300, 139] width 13 height 13
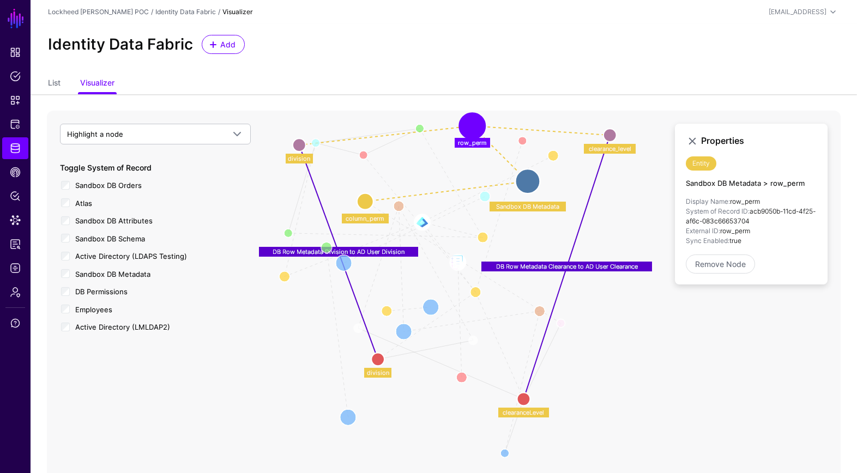
drag, startPoint x: 515, startPoint y: 331, endPoint x: 615, endPoint y: 135, distance: 220.4
click at [616, 134] on circle at bounding box center [609, 135] width 13 height 13
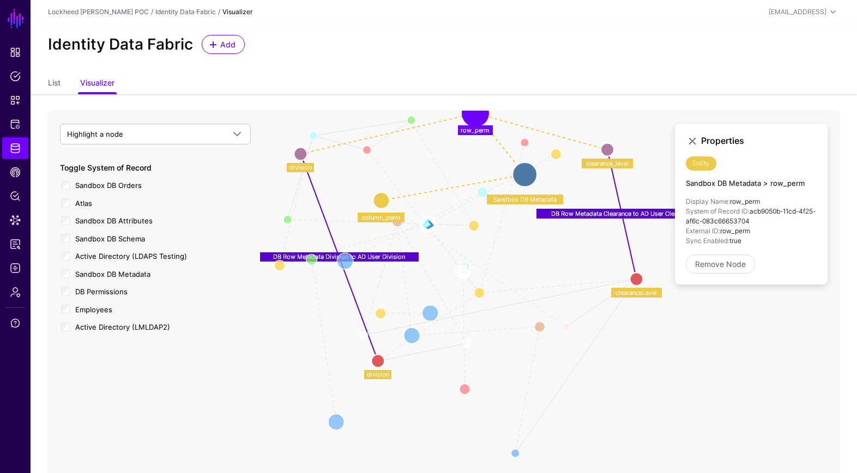
drag, startPoint x: 531, startPoint y: 390, endPoint x: 622, endPoint y: 277, distance: 145.0
click at [630, 276] on circle at bounding box center [636, 279] width 13 height 13
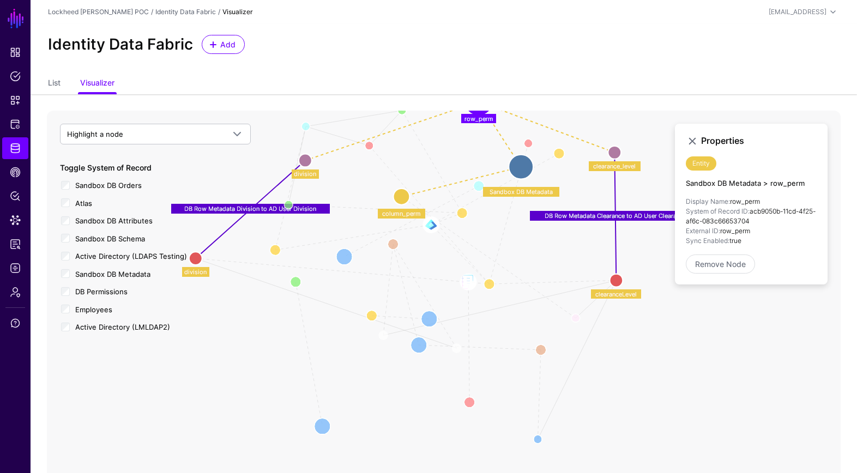
drag, startPoint x: 371, startPoint y: 356, endPoint x: 199, endPoint y: 251, distance: 201.4
click at [197, 251] on div "User Member Member Of Group Member User Member Group DB Clearance Level to AD C…" at bounding box center [444, 329] width 794 height 436
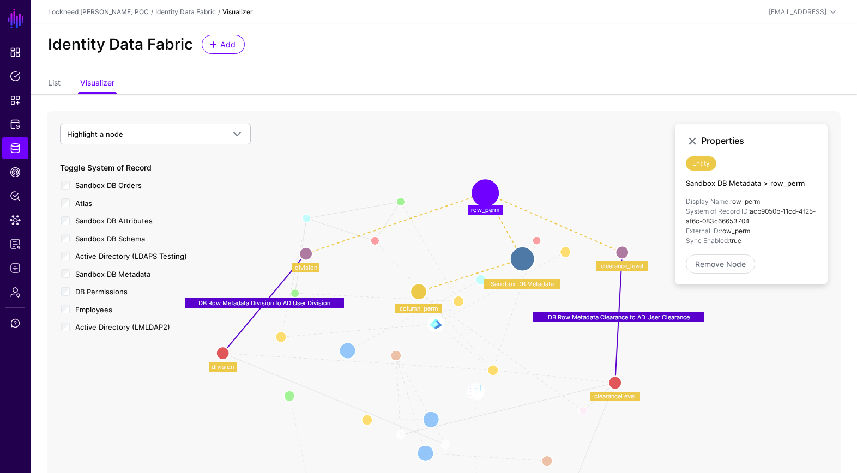
drag, startPoint x: 336, startPoint y: 230, endPoint x: 345, endPoint y: 325, distance: 95.8
click at [340, 328] on icon "User Member Member Of Group Member User Member Group DB Clearance Level to AD C…" at bounding box center [444, 329] width 794 height 436
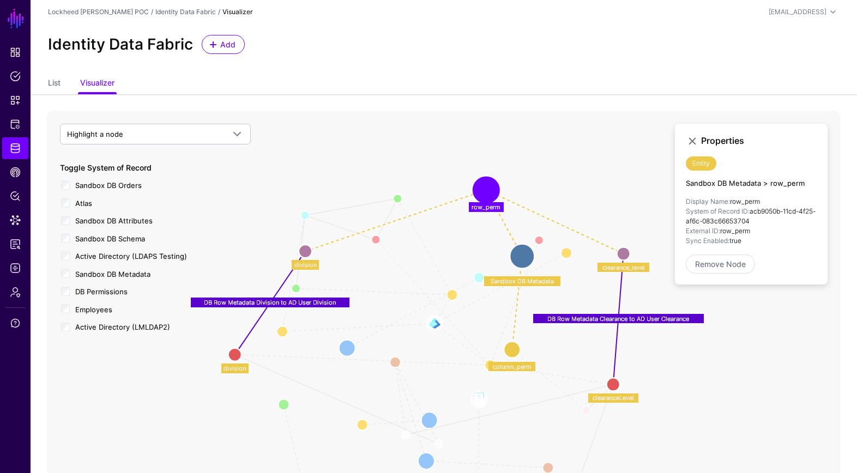
drag, startPoint x: 439, startPoint y: 306, endPoint x: 511, endPoint y: 349, distance: 83.8
click at [510, 349] on circle at bounding box center [512, 350] width 16 height 16
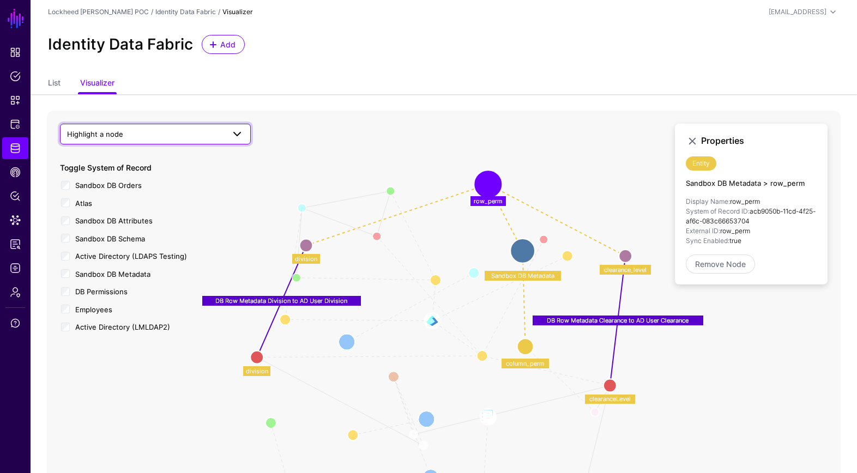
click at [142, 130] on span "Highlight a node" at bounding box center [145, 134] width 157 height 12
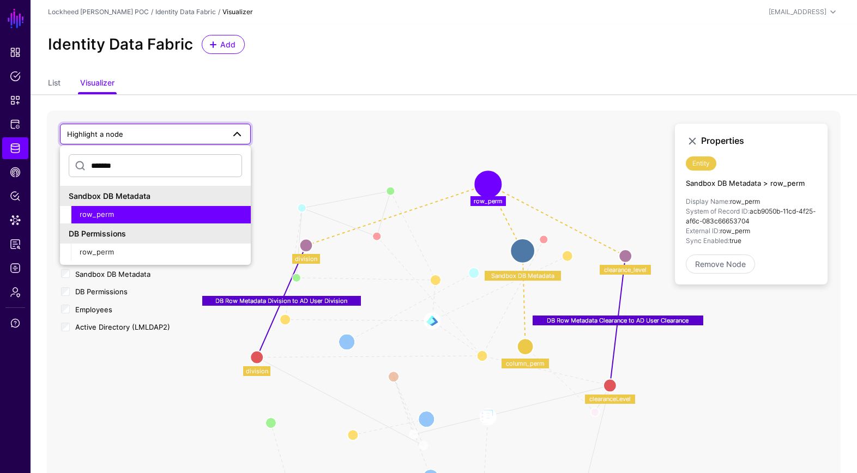
type input "*******"
click at [17, 100] on span "Snippets" at bounding box center [15, 100] width 11 height 11
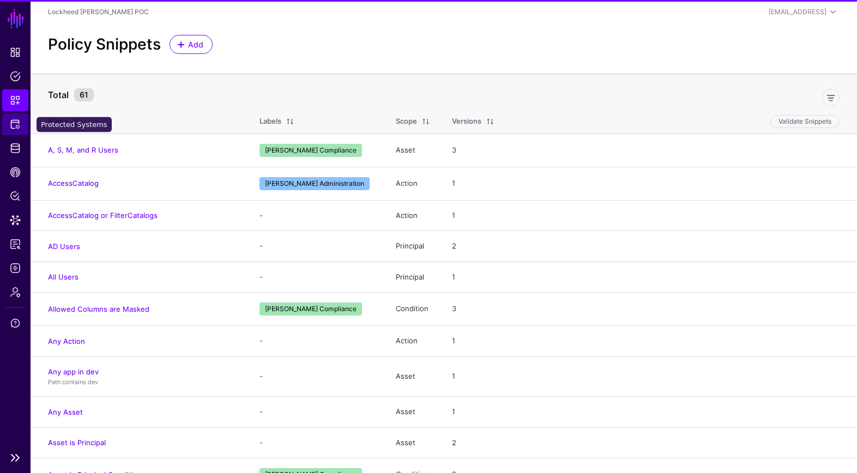
click at [17, 120] on span "Protected Systems" at bounding box center [15, 124] width 11 height 11
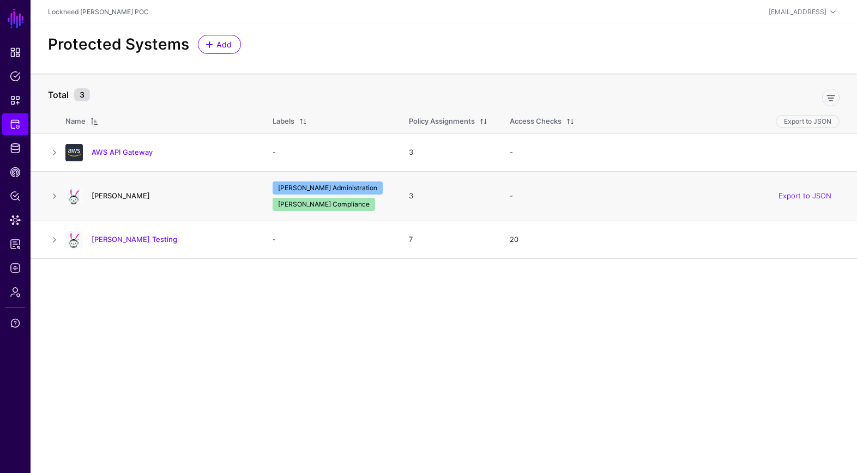
click at [99, 199] on link "[PERSON_NAME]" at bounding box center [121, 195] width 58 height 9
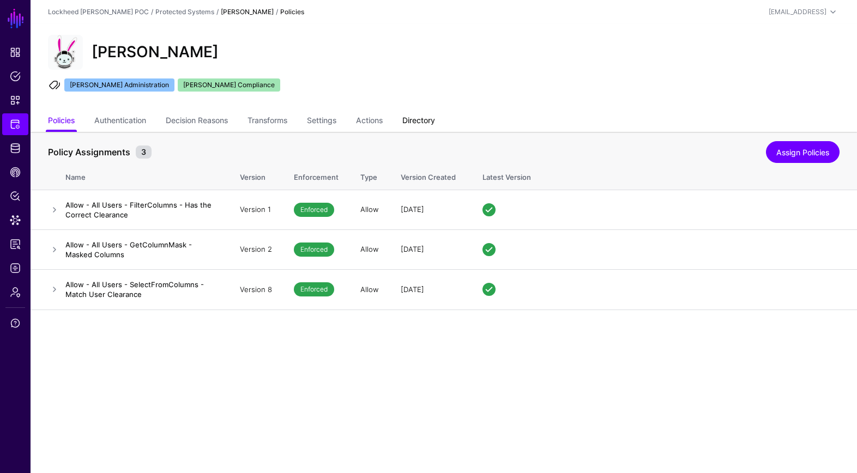
click at [435, 120] on link "Directory" at bounding box center [418, 121] width 33 height 21
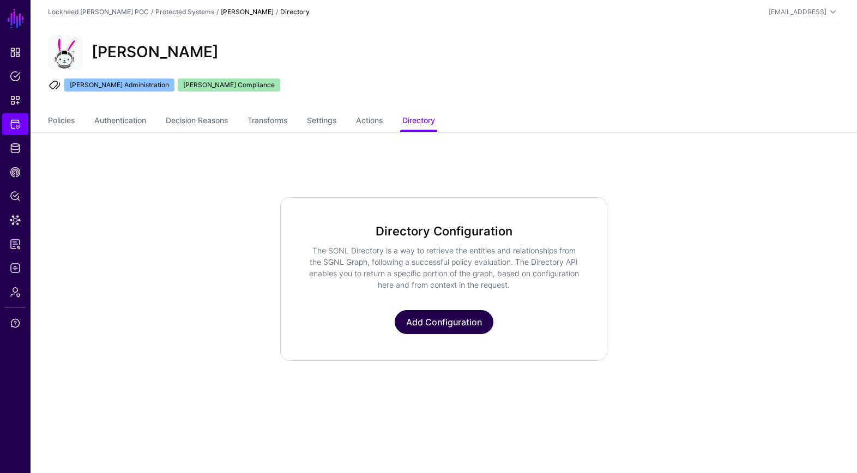
click at [433, 322] on link "Add Configuration" at bounding box center [444, 322] width 99 height 24
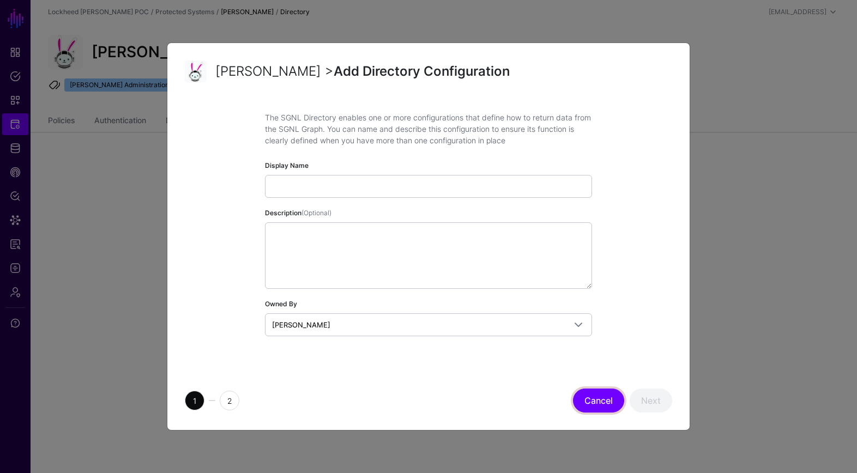
click at [607, 401] on button "Cancel" at bounding box center [598, 401] width 51 height 24
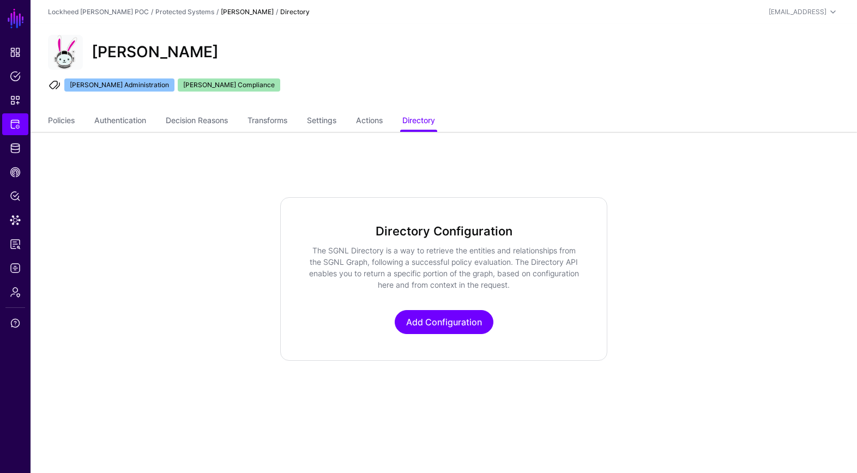
drag, startPoint x: 53, startPoint y: 121, endPoint x: 89, endPoint y: 122, distance: 36.5
click at [53, 122] on link "Policies" at bounding box center [61, 121] width 27 height 21
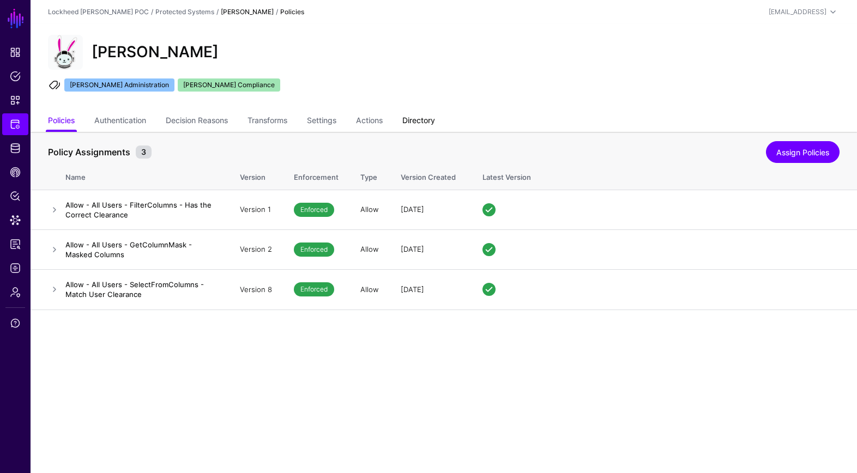
click at [435, 116] on link "Directory" at bounding box center [418, 121] width 33 height 21
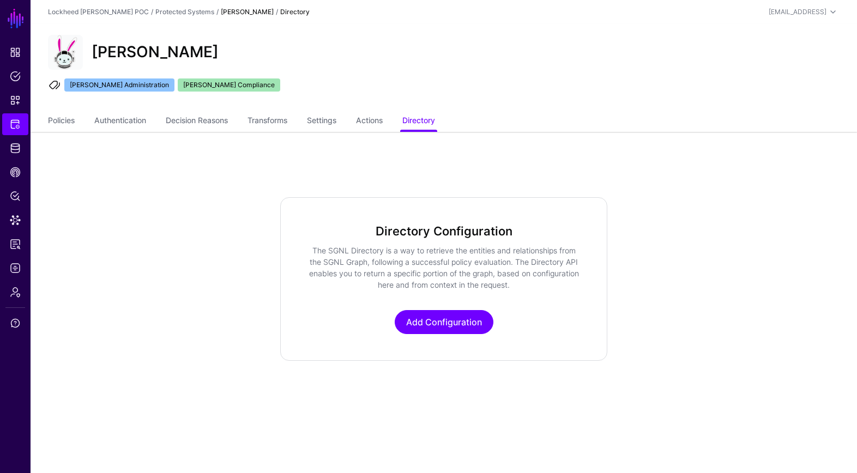
click at [304, 125] on ul "Policies Authentication Decision Reasons Transforms Settings Actions Directory" at bounding box center [443, 121] width 791 height 21
drag, startPoint x: 323, startPoint y: 124, endPoint x: 265, endPoint y: 120, distance: 57.9
click at [323, 124] on link "Settings" at bounding box center [321, 121] width 29 height 21
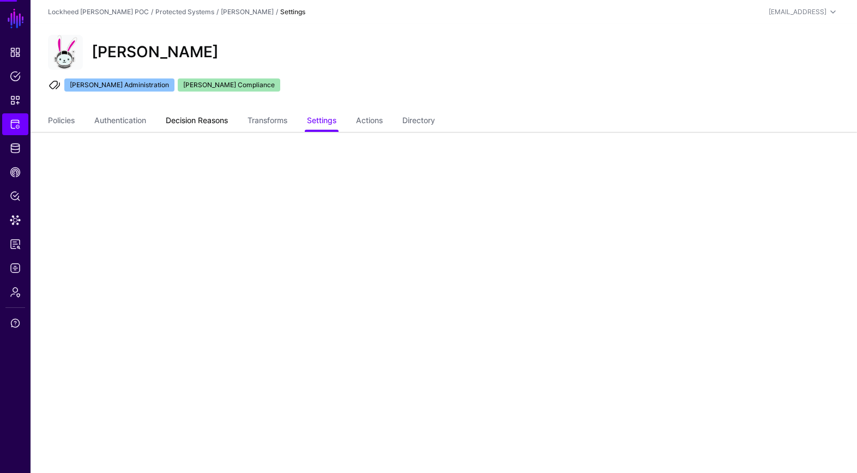
drag, startPoint x: 262, startPoint y: 120, endPoint x: 219, endPoint y: 123, distance: 43.7
click at [262, 120] on link "Transforms" at bounding box center [267, 121] width 40 height 21
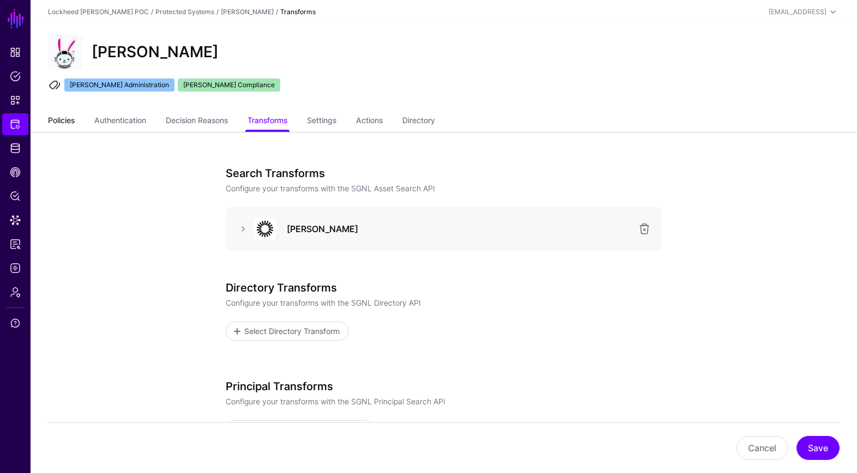
click at [75, 117] on link "Policies" at bounding box center [61, 121] width 27 height 21
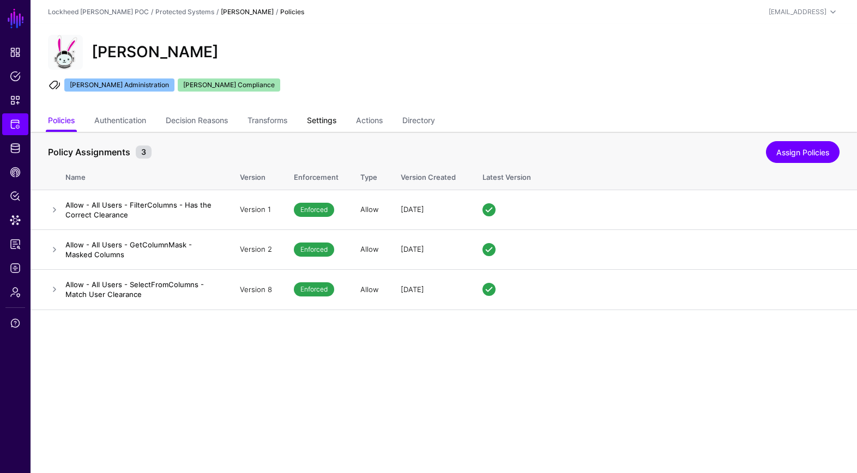
click at [316, 122] on link "Settings" at bounding box center [321, 121] width 29 height 21
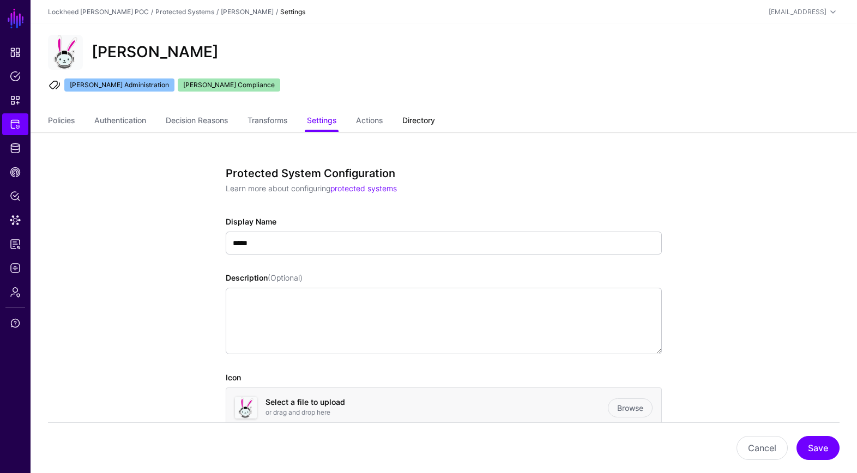
click at [412, 115] on link "Directory" at bounding box center [418, 121] width 33 height 21
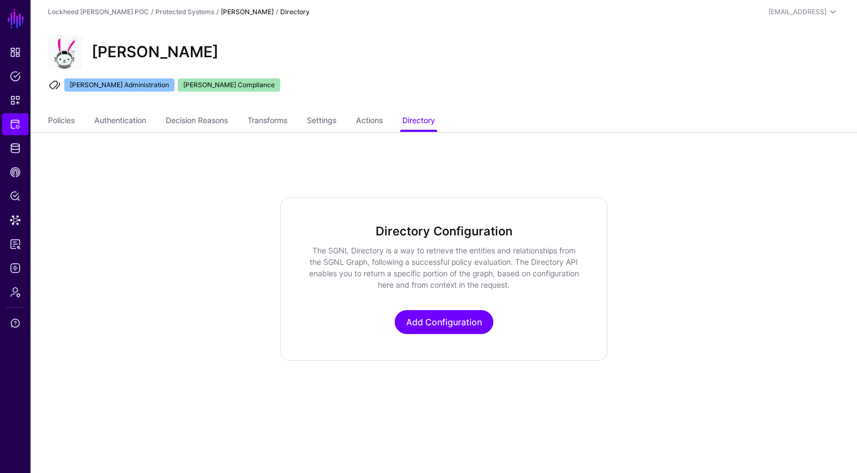
click at [73, 124] on link "Policies" at bounding box center [61, 121] width 27 height 21
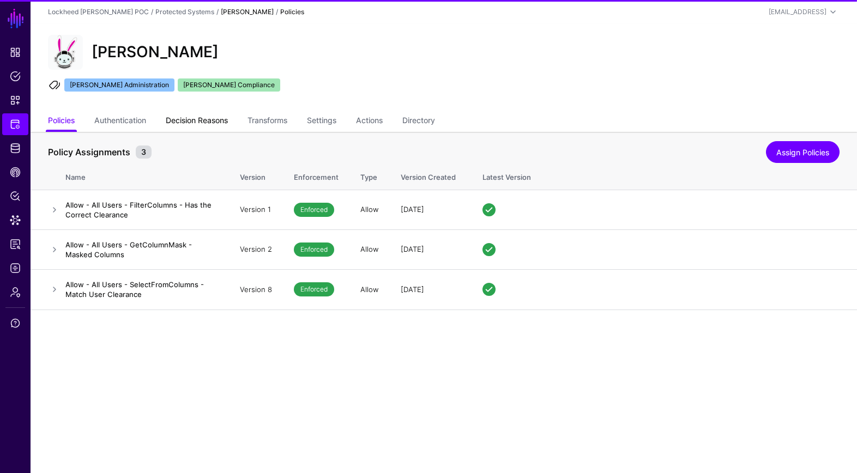
drag, startPoint x: 108, startPoint y: 123, endPoint x: 207, endPoint y: 122, distance: 98.7
click at [109, 123] on link "Authentication" at bounding box center [120, 121] width 52 height 21
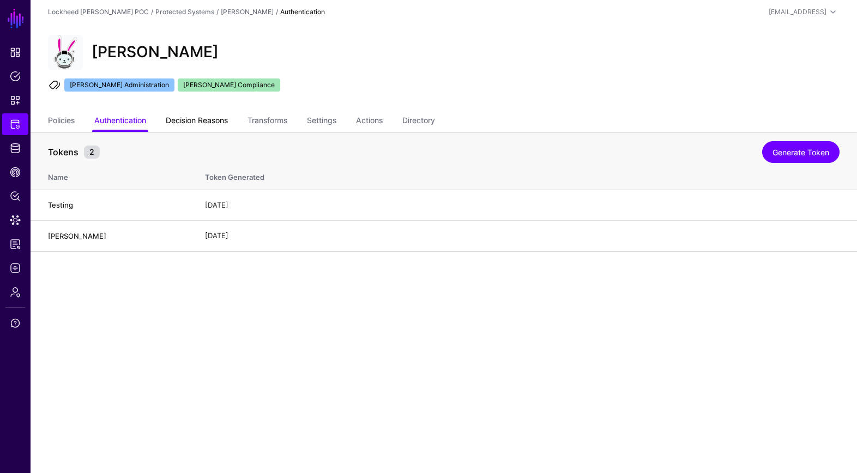
drag, startPoint x: 291, startPoint y: 126, endPoint x: 331, endPoint y: 120, distance: 40.8
click at [287, 126] on link "Transforms" at bounding box center [267, 121] width 40 height 21
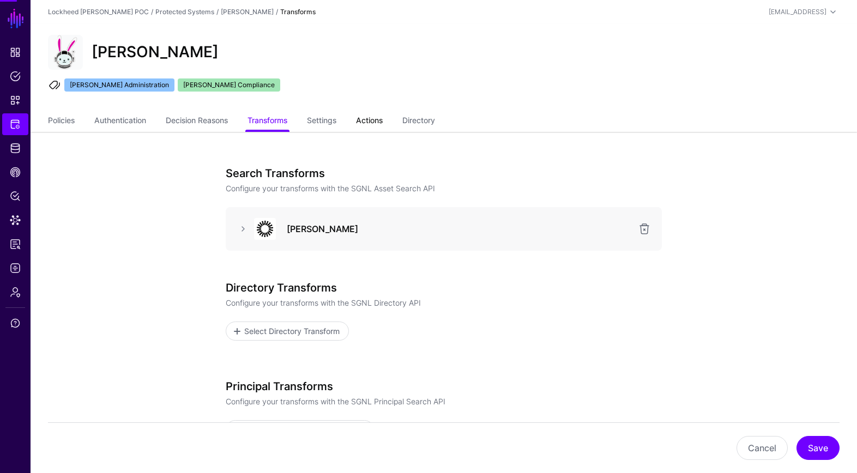
drag, startPoint x: 333, startPoint y: 120, endPoint x: 374, endPoint y: 119, distance: 40.9
click at [334, 120] on link "Settings" at bounding box center [321, 121] width 29 height 21
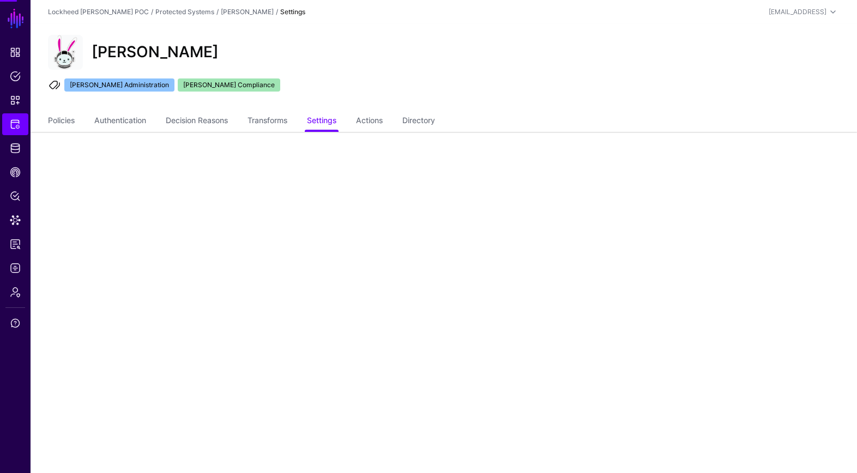
click at [402, 120] on ul "Policies Authentication Decision Reasons Transforms Settings Actions Directory" at bounding box center [443, 121] width 791 height 21
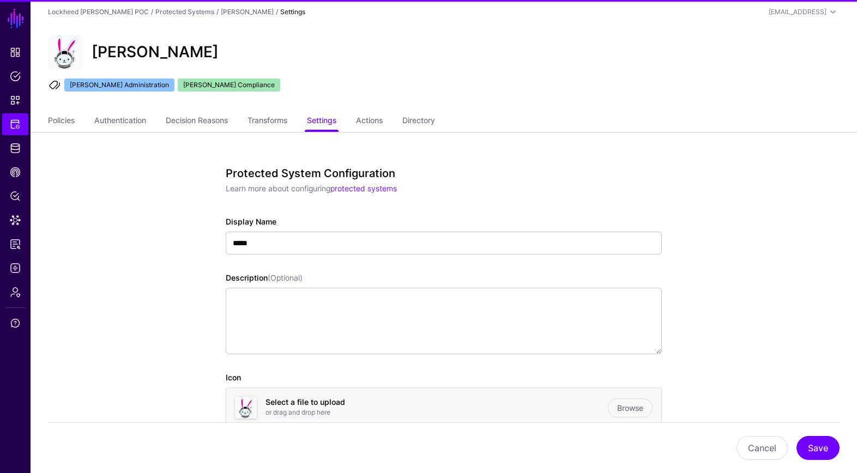
drag, startPoint x: 440, startPoint y: 120, endPoint x: 480, endPoint y: 122, distance: 39.8
click at [435, 120] on link "Directory" at bounding box center [418, 121] width 33 height 21
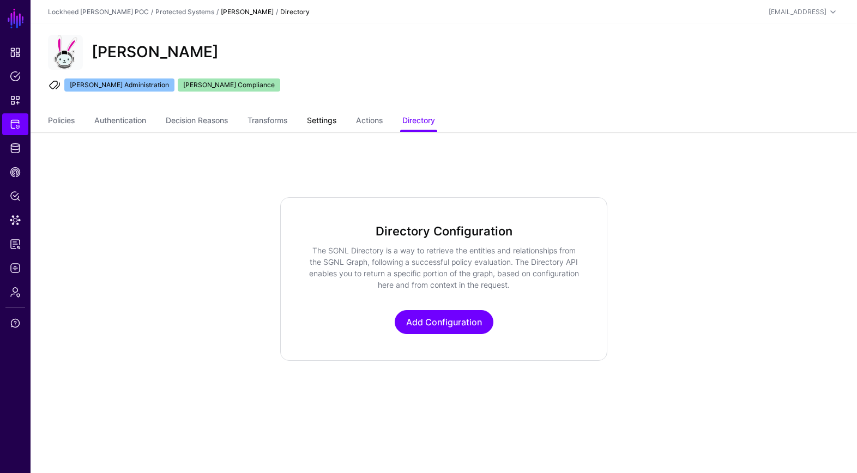
click at [316, 116] on link "Settings" at bounding box center [321, 121] width 29 height 21
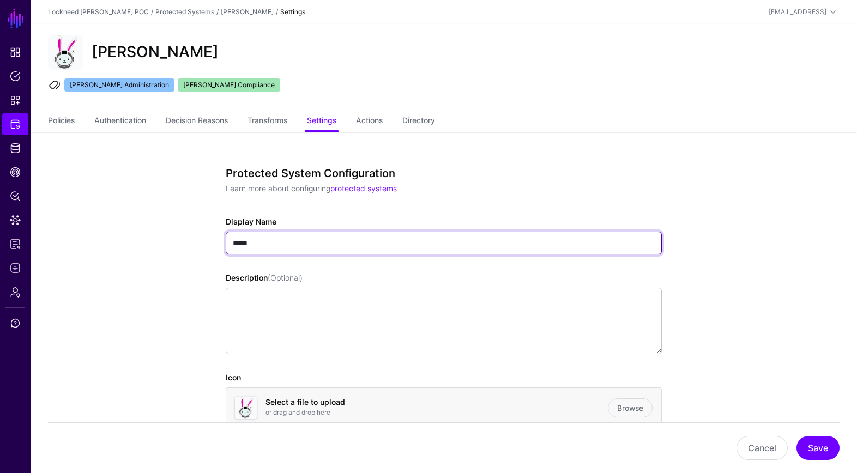
click at [373, 242] on input "*****" at bounding box center [444, 243] width 436 height 23
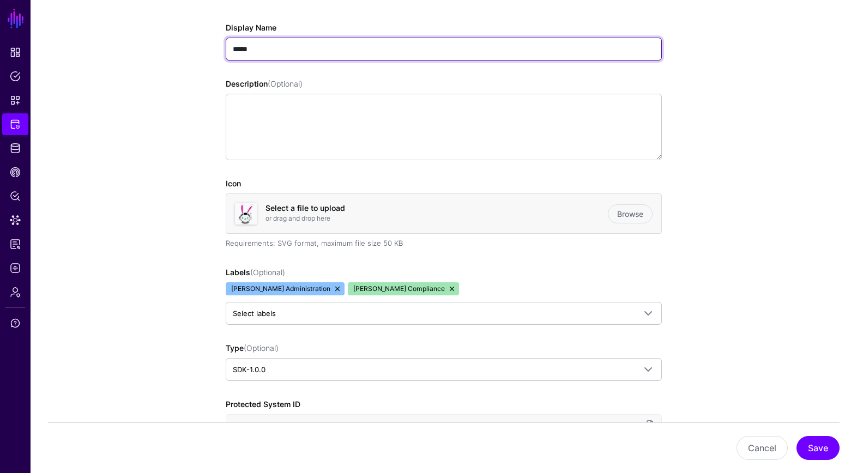
scroll to position [306, 0]
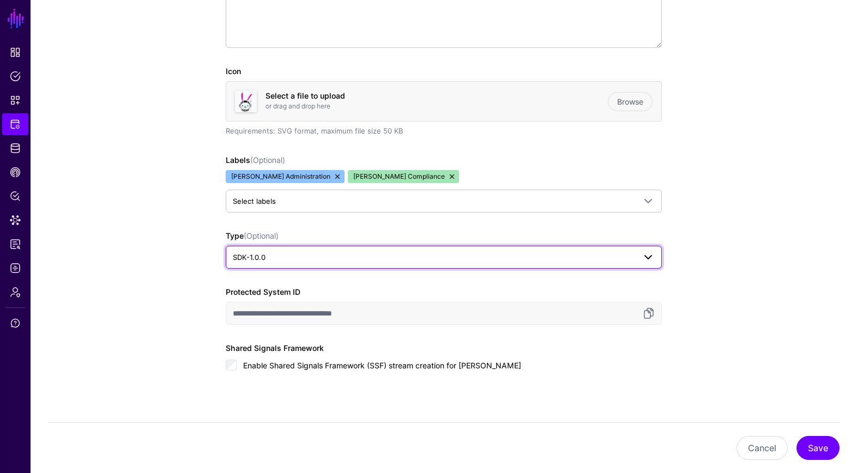
click at [329, 254] on span "SDK-1.0.0" at bounding box center [434, 257] width 402 height 12
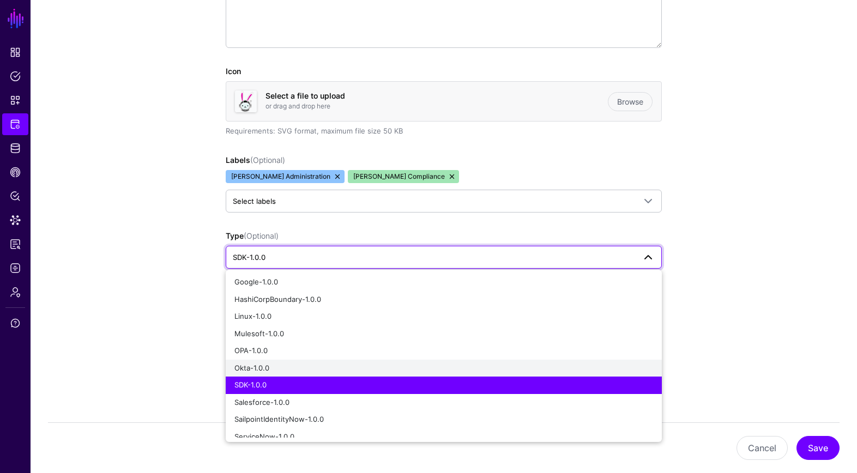
scroll to position [187, 0]
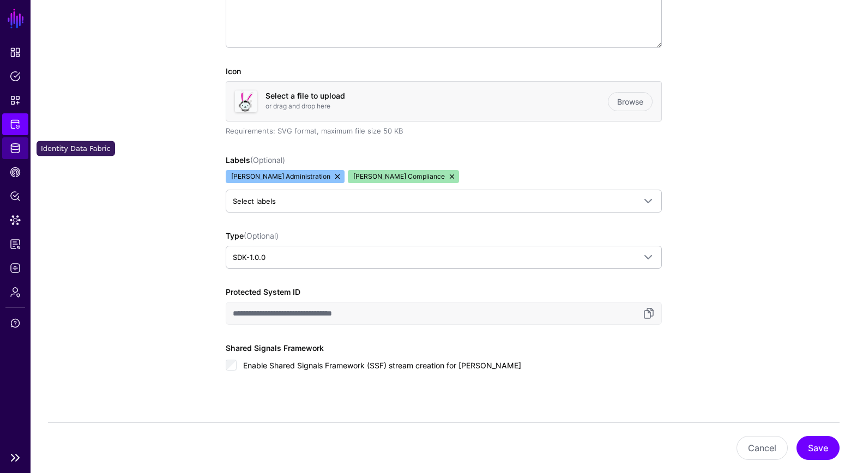
click at [21, 148] on link "Identity Data Fabric" at bounding box center [15, 148] width 26 height 22
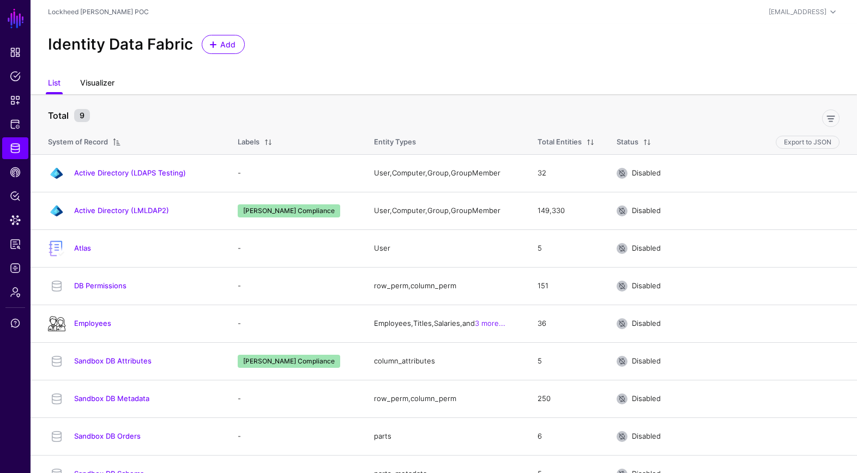
click at [90, 82] on link "Visualizer" at bounding box center [97, 84] width 34 height 21
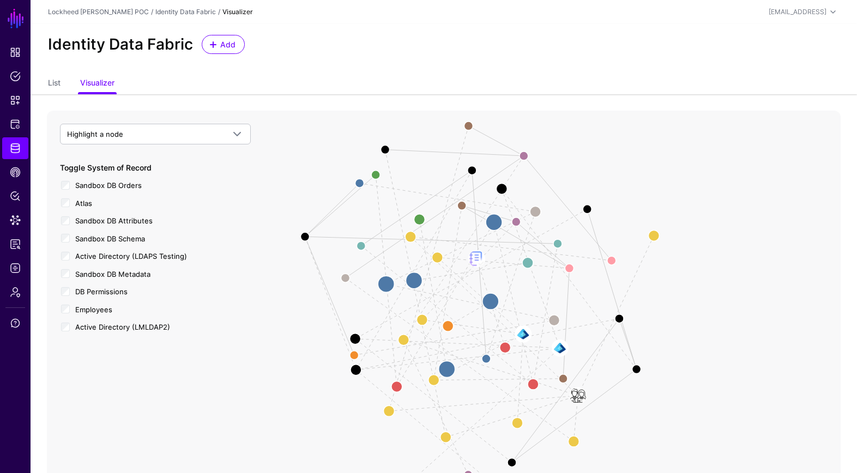
drag, startPoint x: 565, startPoint y: 196, endPoint x: 473, endPoint y: 187, distance: 92.6
click at [588, 174] on icon "User Member Group User Member Member Of Group Member DB Row Metadata Division t…" at bounding box center [444, 329] width 794 height 436
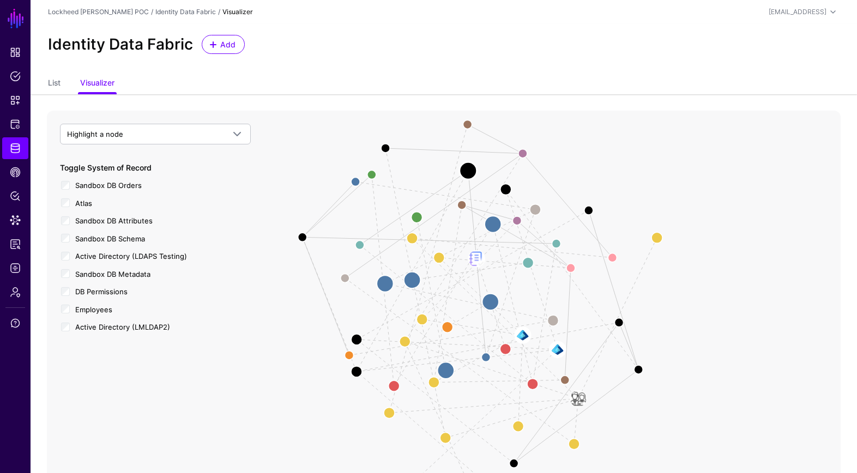
click at [465, 170] on circle at bounding box center [467, 170] width 17 height 17
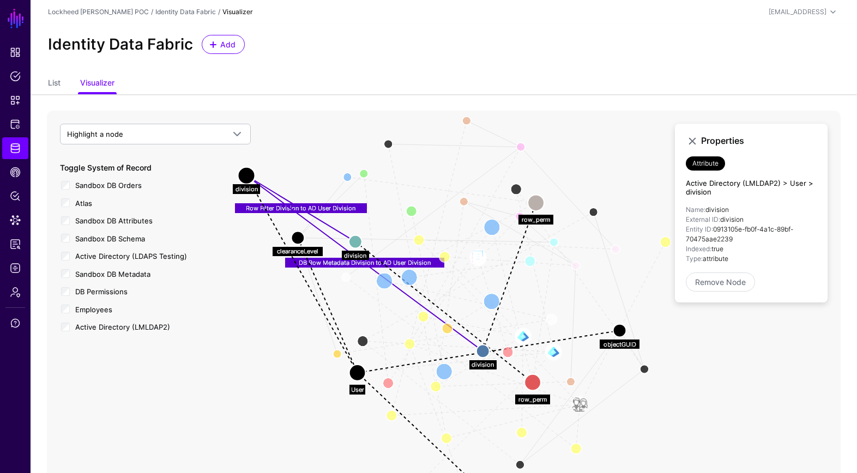
drag, startPoint x: 441, startPoint y: 167, endPoint x: 247, endPoint y: 191, distance: 194.9
click at [247, 191] on div "User Member Member Of Group Member User Member Group EmployeeDepartmentManager …" at bounding box center [444, 329] width 794 height 436
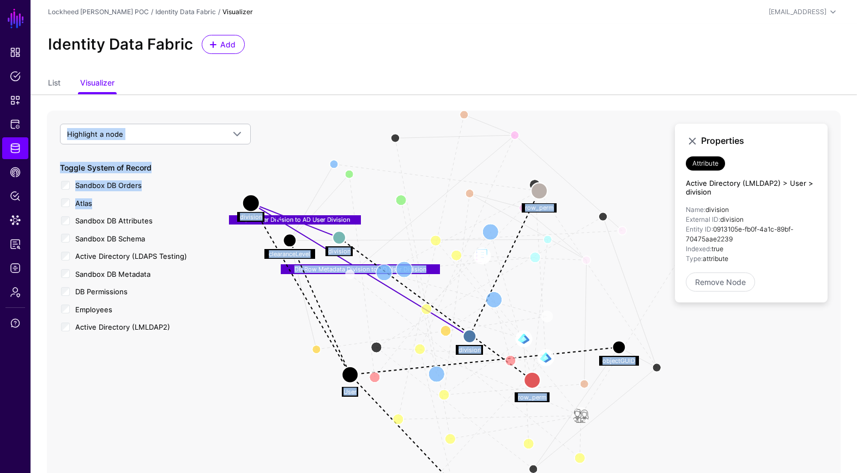
drag, startPoint x: 243, startPoint y: 197, endPoint x: 378, endPoint y: 224, distance: 138.4
click at [260, 326] on div "User Member Member Of Group Member User Member Group EmployeeDepartmentManager …" at bounding box center [444, 329] width 794 height 436
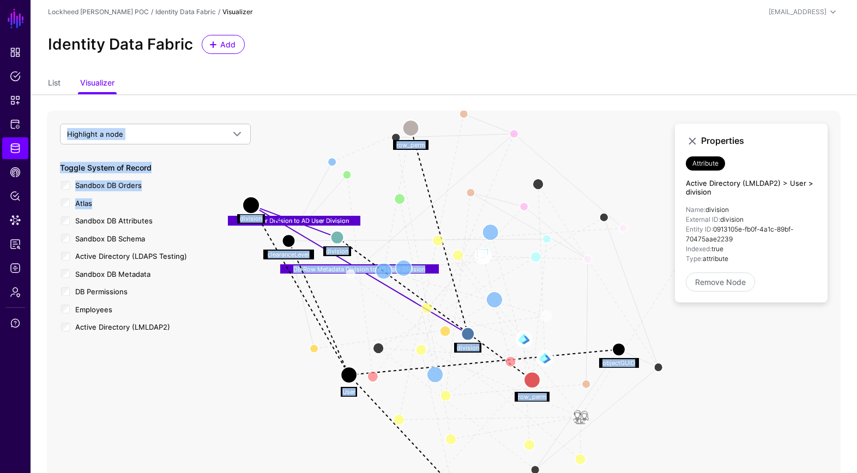
drag, startPoint x: 484, startPoint y: 161, endPoint x: 425, endPoint y: 165, distance: 59.0
click at [406, 127] on circle at bounding box center [410, 128] width 16 height 16
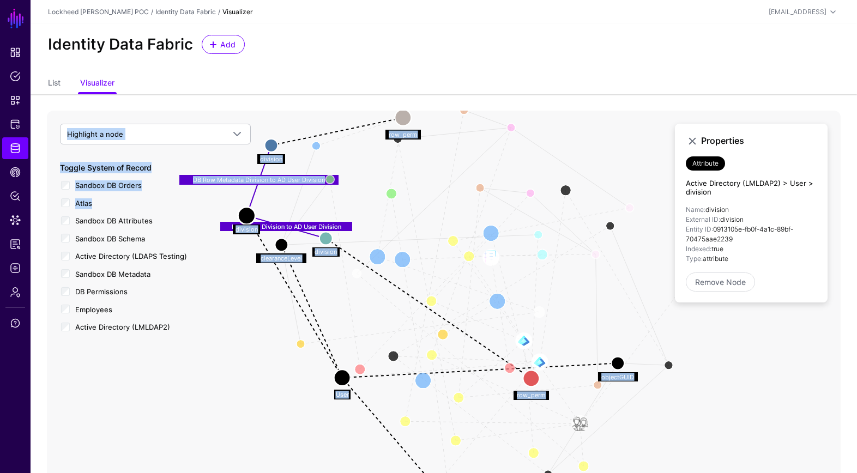
drag, startPoint x: 456, startPoint y: 320, endPoint x: 314, endPoint y: 158, distance: 216.3
click at [271, 142] on circle at bounding box center [271, 145] width 13 height 13
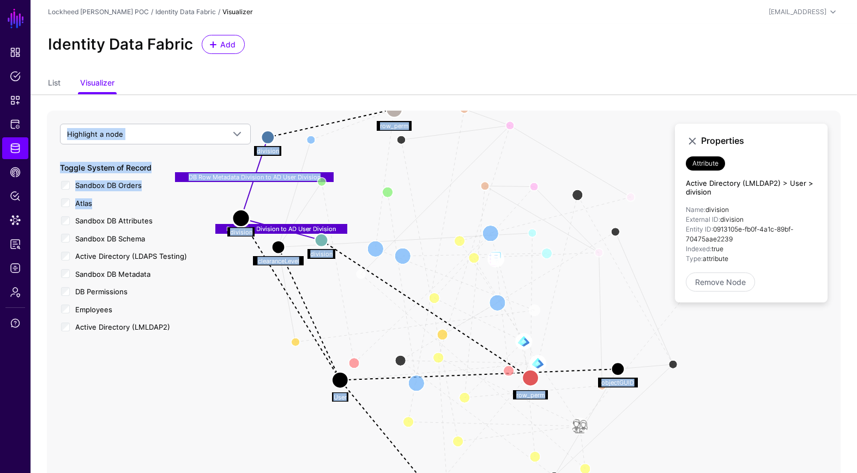
click at [366, 143] on icon "User Member Member Of Group Member User Member Group EmployeeDepartmentManager …" at bounding box center [444, 329] width 794 height 436
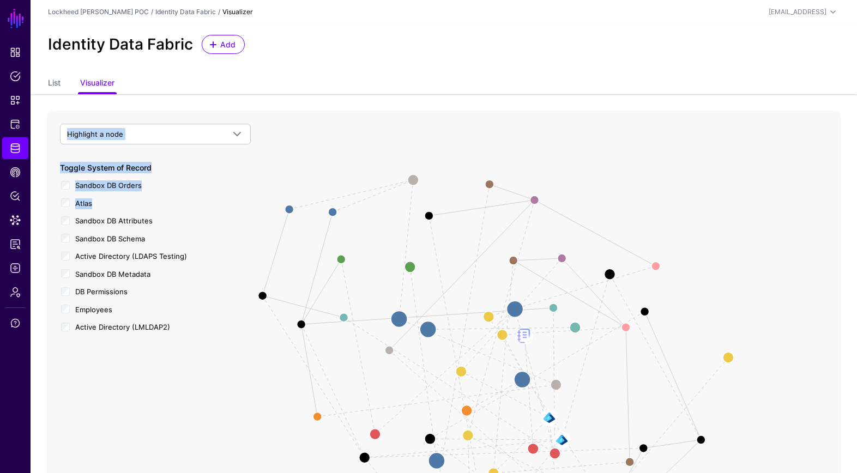
drag, startPoint x: 361, startPoint y: 143, endPoint x: 402, endPoint y: 201, distance: 70.8
click at [386, 217] on icon "User Member Member Of Group Member User Member Group EmployeeDepartmentManager …" at bounding box center [444, 329] width 794 height 436
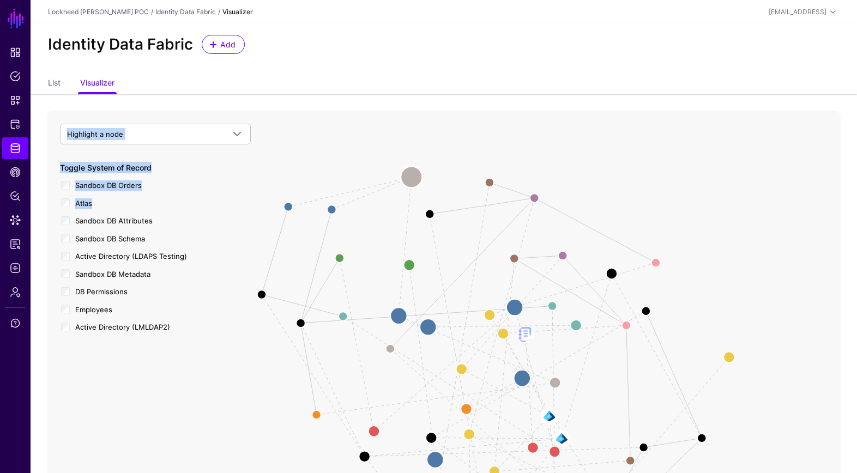
click at [414, 178] on circle at bounding box center [412, 177] width 22 height 22
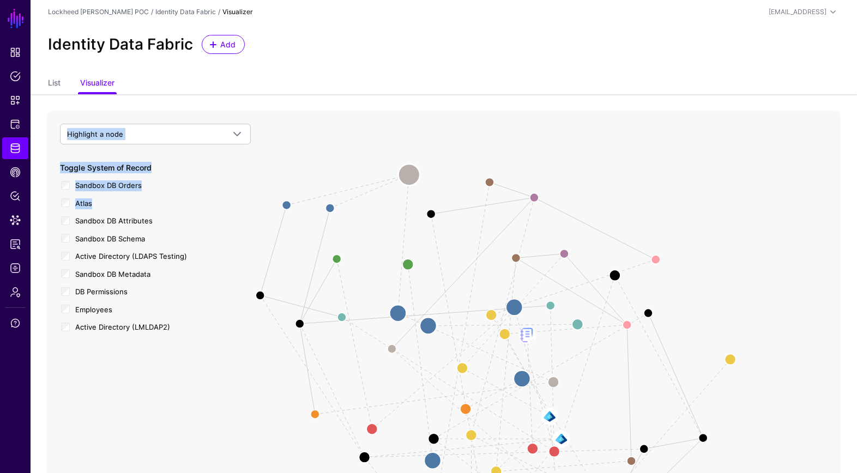
click at [413, 176] on circle at bounding box center [409, 175] width 22 height 22
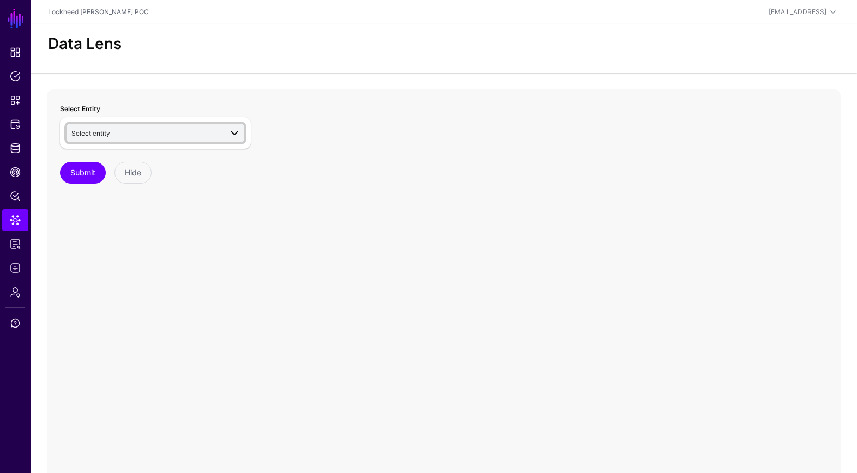
click at [144, 130] on span "Select entity" at bounding box center [146, 133] width 150 height 12
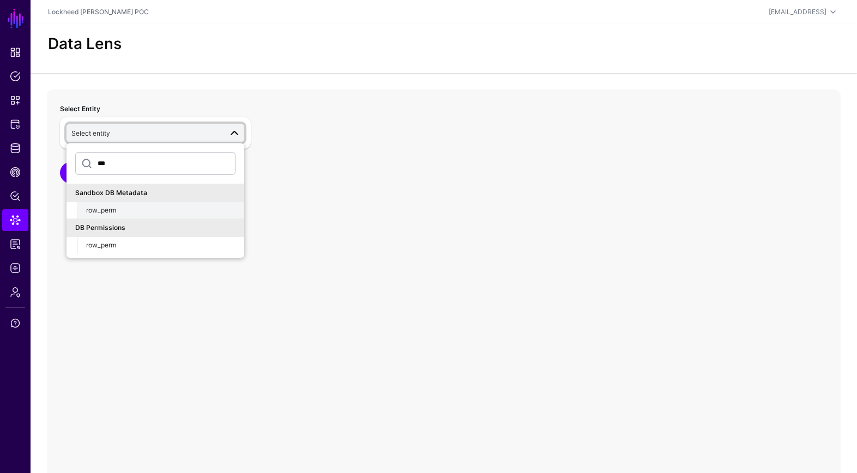
type input "***"
click at [143, 213] on div "row_perm" at bounding box center [160, 210] width 149 height 10
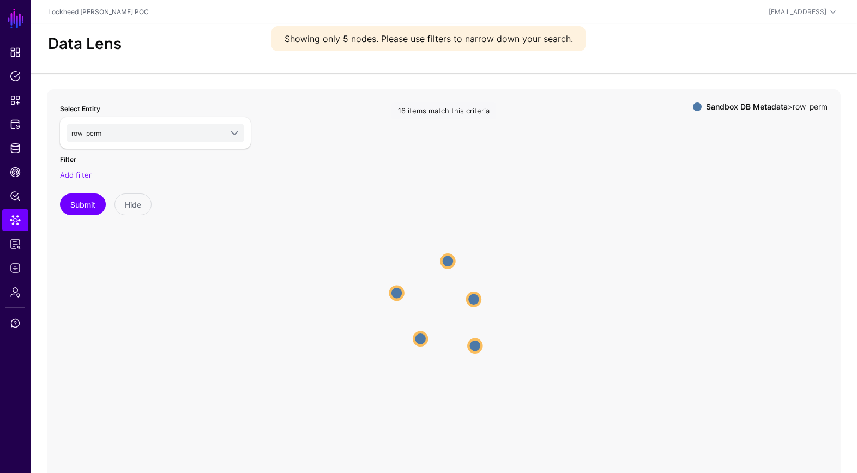
click at [474, 342] on circle at bounding box center [474, 345] width 13 height 13
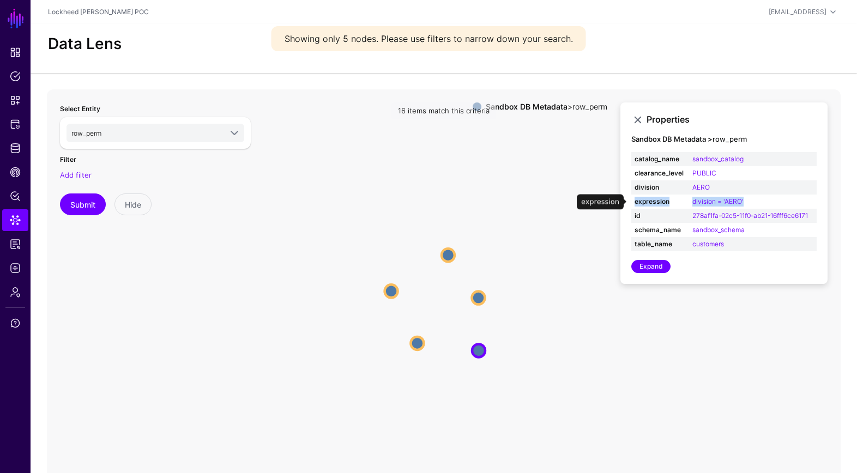
drag, startPoint x: 703, startPoint y: 206, endPoint x: 642, endPoint y: 196, distance: 62.4
click at [631, 199] on tr "expression division = 'AERO'" at bounding box center [723, 202] width 185 height 14
click at [754, 190] on td "AERO" at bounding box center [753, 187] width 128 height 14
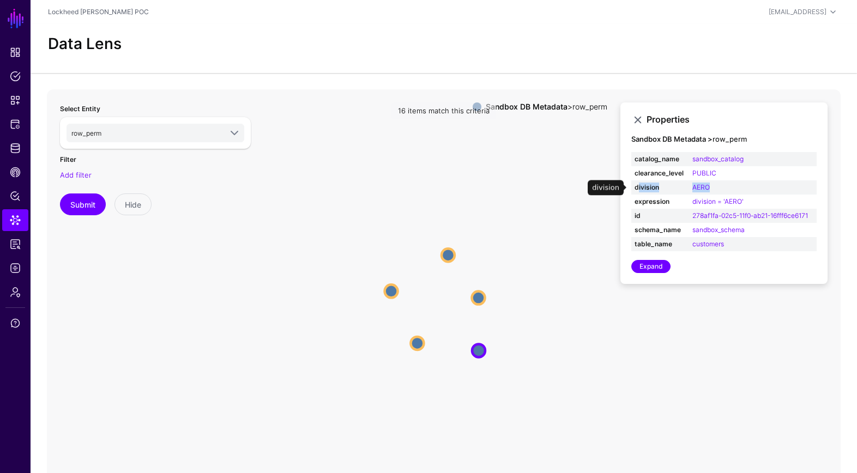
drag, startPoint x: 708, startPoint y: 189, endPoint x: 696, endPoint y: 196, distance: 13.7
click at [637, 189] on tr "division AERO" at bounding box center [723, 187] width 185 height 14
drag, startPoint x: 766, startPoint y: 201, endPoint x: 639, endPoint y: 202, distance: 127.5
click at [637, 201] on tr "expression division = 'AERO'" at bounding box center [723, 202] width 185 height 14
click at [767, 200] on td "division = 'AERO'" at bounding box center [753, 202] width 128 height 14
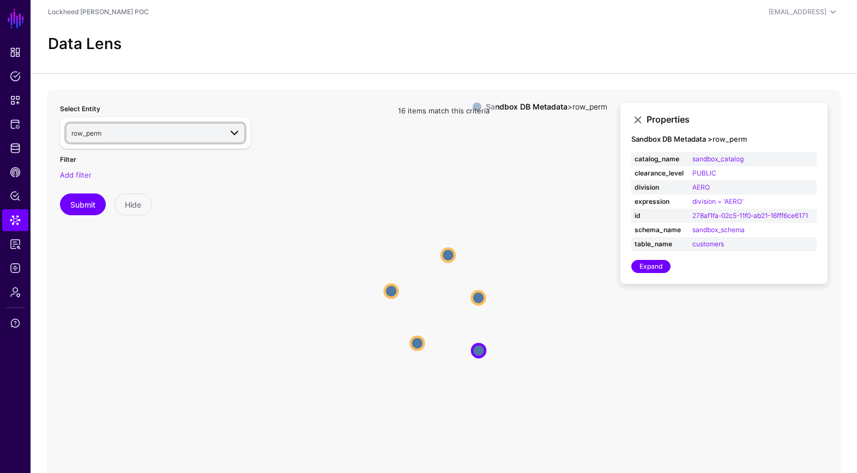
click at [126, 128] on span "row_perm" at bounding box center [146, 133] width 150 height 12
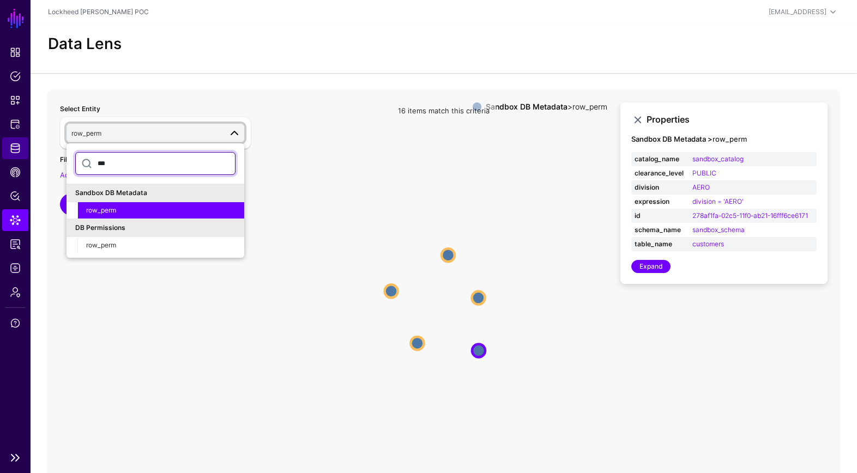
drag, startPoint x: 101, startPoint y: 158, endPoint x: 18, endPoint y: 143, distance: 84.1
click at [18, 143] on main "SGNL Dashboard Policies Snippets Protected Systems Identity Data Fabric CAEP Hu…" at bounding box center [428, 262] width 857 height 525
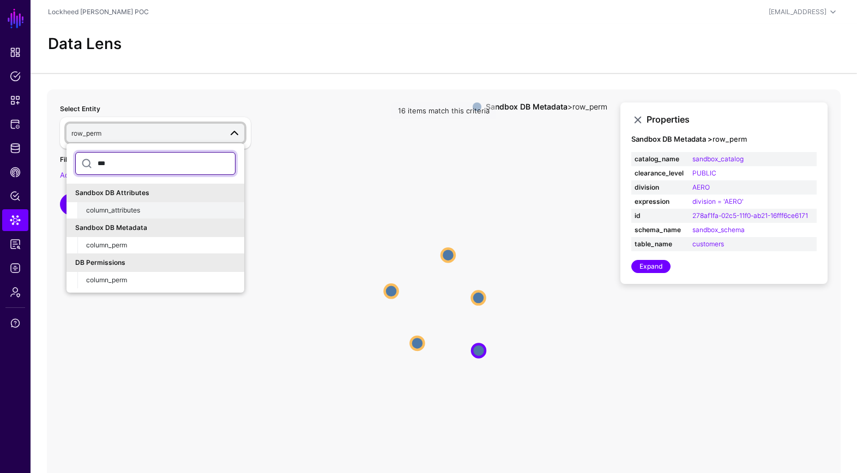
type input "***"
click at [168, 211] on div "column_attributes" at bounding box center [160, 210] width 149 height 10
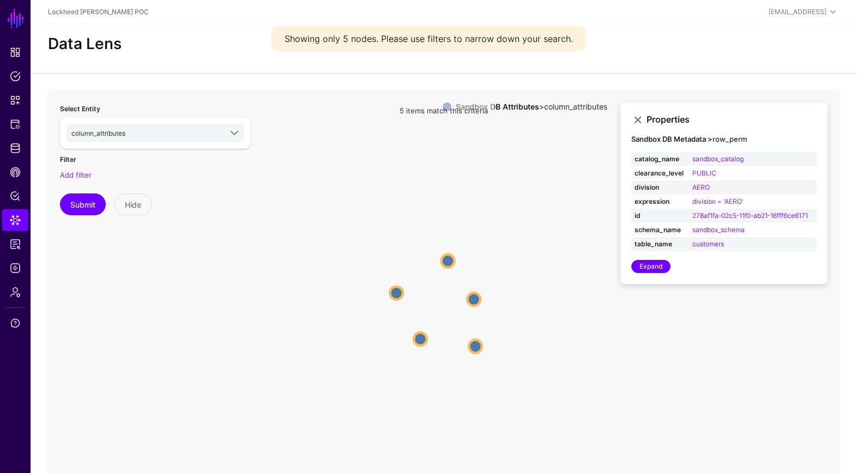
click at [468, 295] on circle at bounding box center [473, 299] width 13 height 13
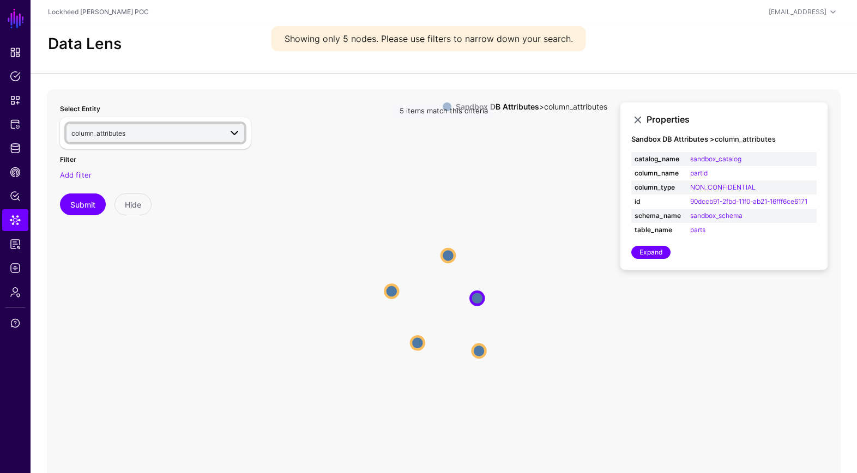
click at [180, 135] on span "column_attributes" at bounding box center [146, 133] width 150 height 12
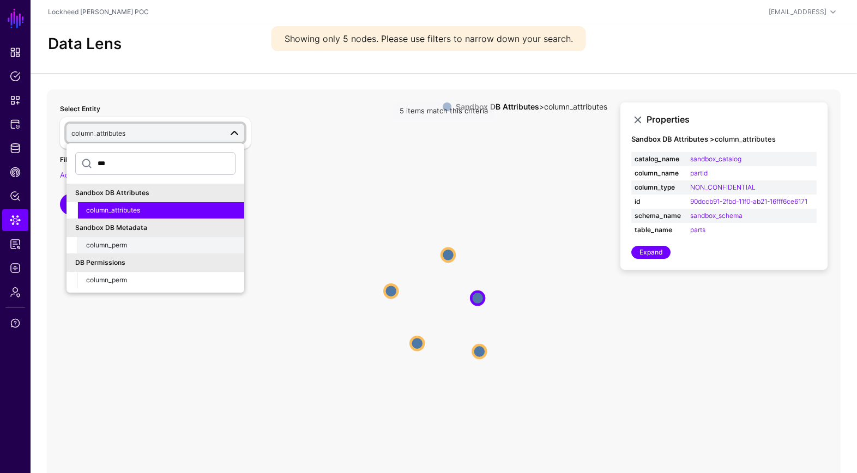
click at [159, 241] on div "column_perm" at bounding box center [160, 245] width 149 height 10
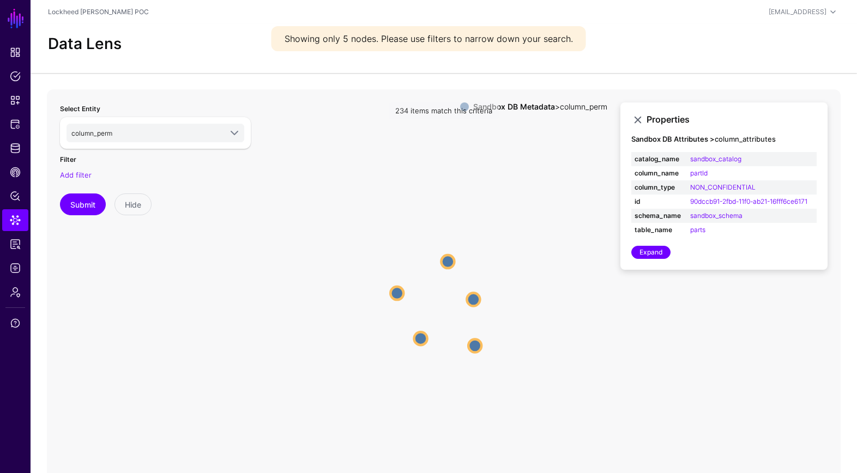
click at [445, 263] on circle at bounding box center [447, 261] width 13 height 13
click at [162, 131] on span "column_perm" at bounding box center [146, 133] width 150 height 12
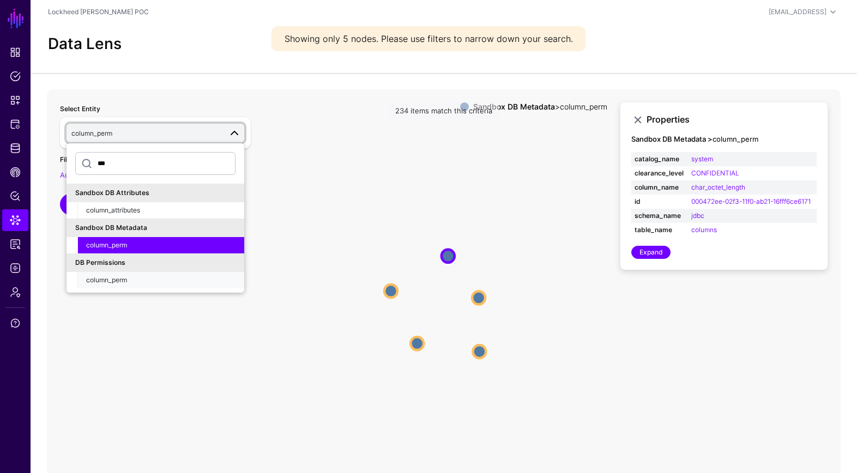
click at [170, 279] on div "column_perm" at bounding box center [160, 280] width 149 height 10
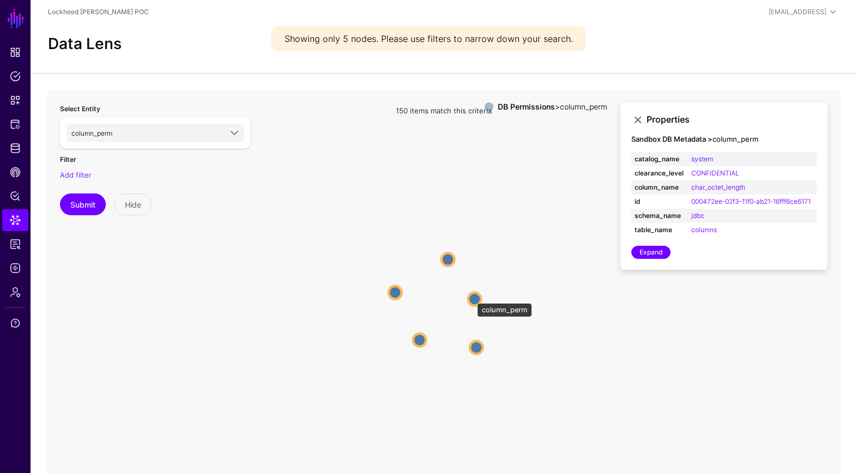
click at [471, 298] on circle at bounding box center [474, 298] width 13 height 13
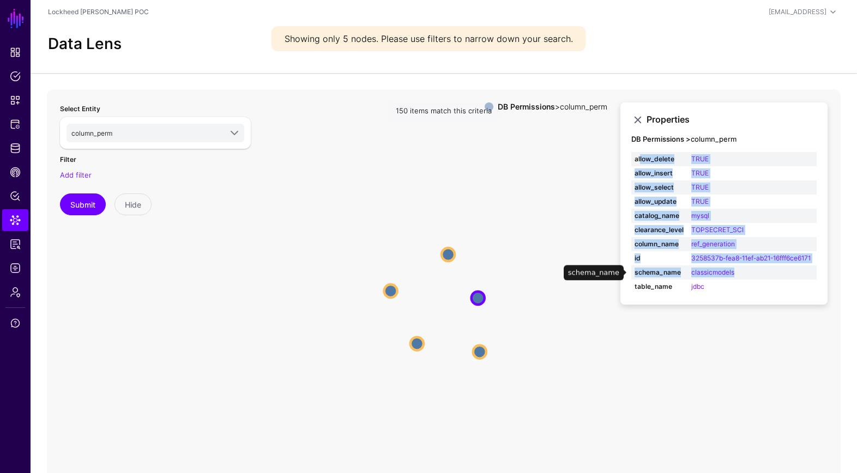
drag, startPoint x: 640, startPoint y: 160, endPoint x: 767, endPoint y: 278, distance: 173.9
click at [768, 279] on table "allow_delete TRUE allow_insert TRUE allow_select TRUE allow_update TRUE catalog…" at bounding box center [723, 223] width 185 height 142
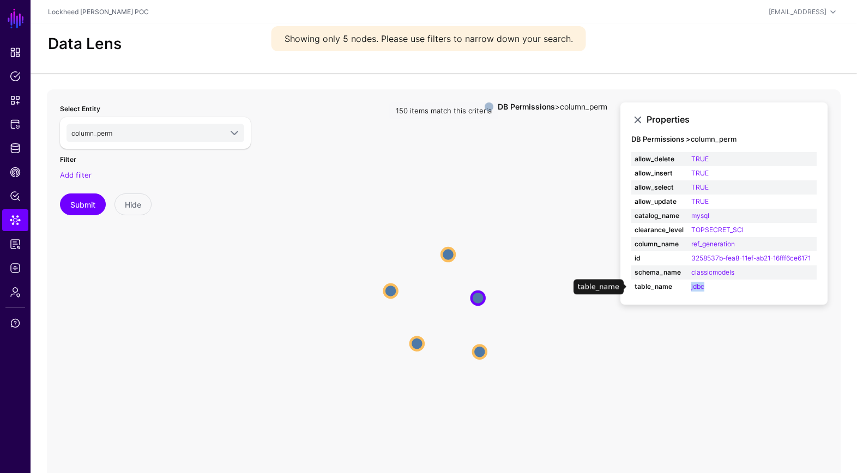
click at [761, 282] on td "jdbc" at bounding box center [752, 287] width 129 height 14
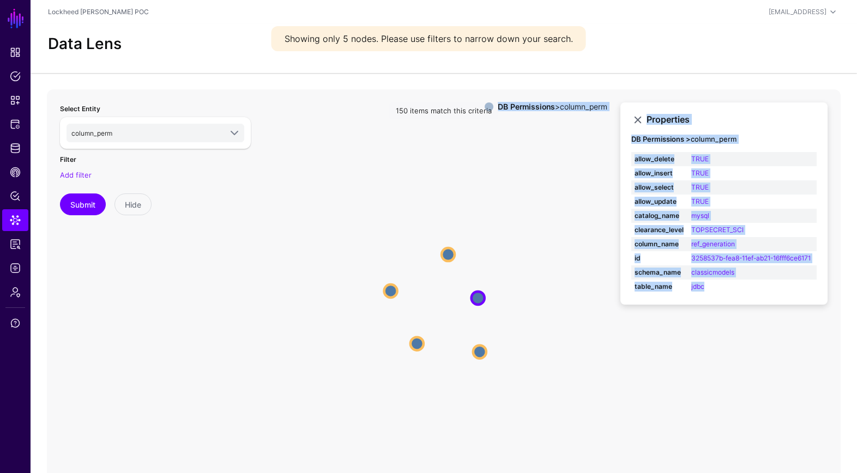
drag, startPoint x: 677, startPoint y: 244, endPoint x: 610, endPoint y: 156, distance: 110.4
click at [609, 156] on app-datalens-visualizer "column_perm column_perm column_perm column_perm column_perm column_perm column_…" at bounding box center [444, 307] width 794 height 436
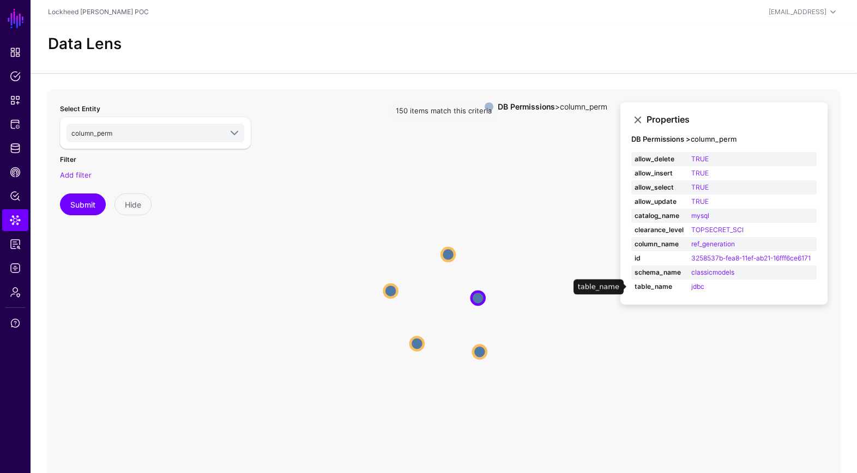
click at [724, 290] on td "jdbc" at bounding box center [752, 287] width 129 height 14
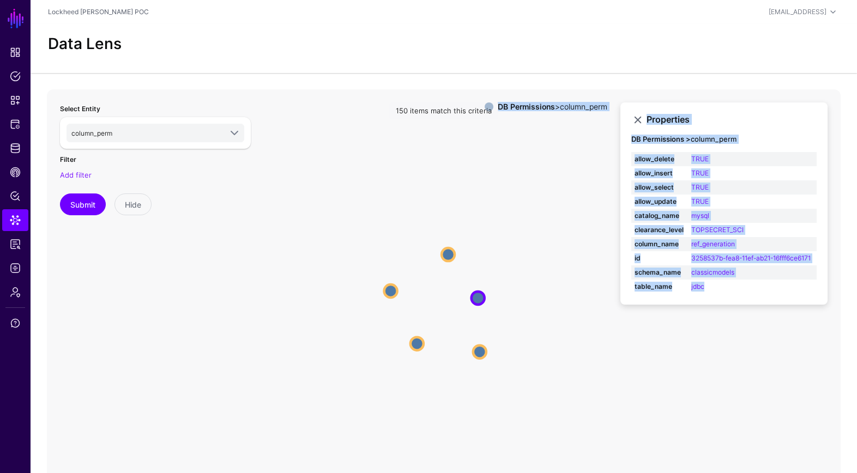
drag, startPoint x: 723, startPoint y: 290, endPoint x: 588, endPoint y: 277, distance: 135.8
click at [604, 279] on app-datalens-visualizer "column_perm column_perm column_perm column_perm column_perm column_perm column_…" at bounding box center [444, 307] width 794 height 436
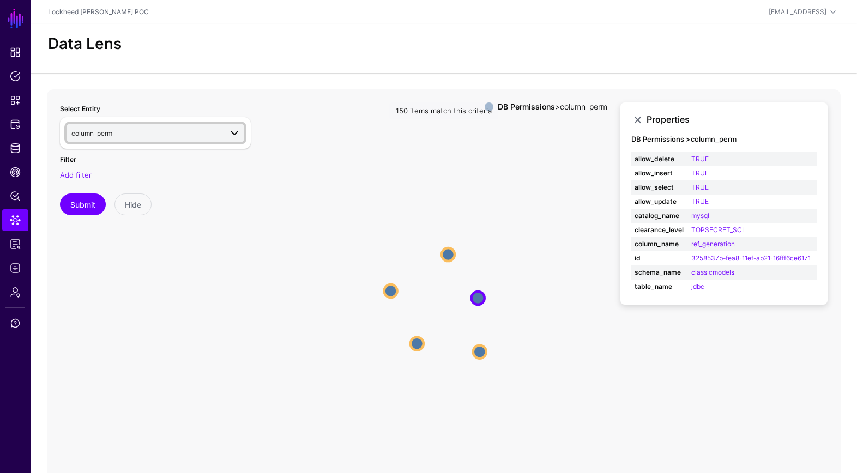
click at [138, 129] on span "column_perm" at bounding box center [146, 133] width 150 height 12
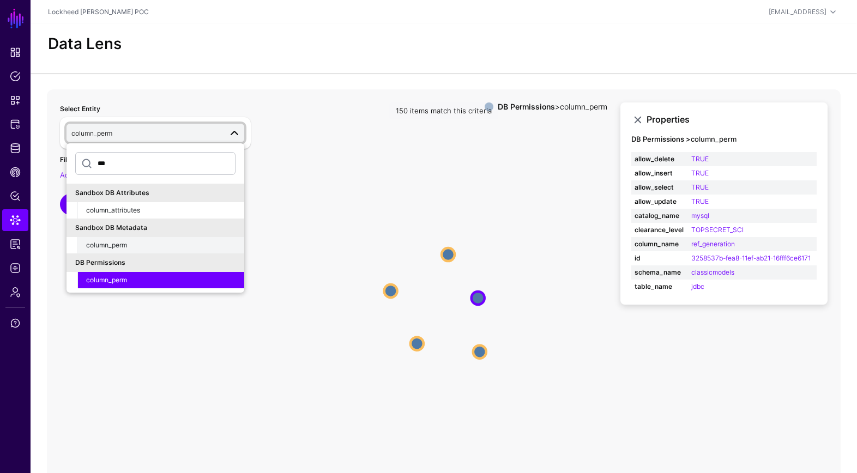
click at [154, 245] on div "column_perm" at bounding box center [160, 245] width 149 height 10
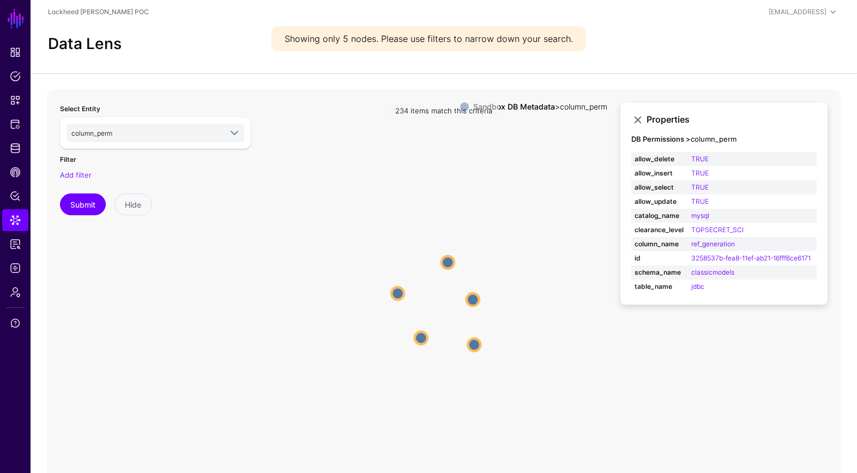
click at [471, 342] on circle at bounding box center [474, 344] width 13 height 13
click at [471, 342] on circle at bounding box center [475, 347] width 13 height 13
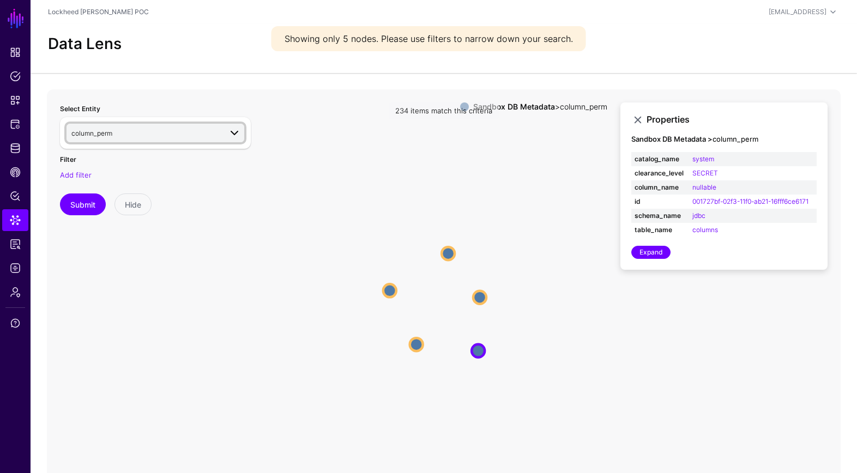
click at [106, 130] on span "column_perm" at bounding box center [91, 133] width 41 height 8
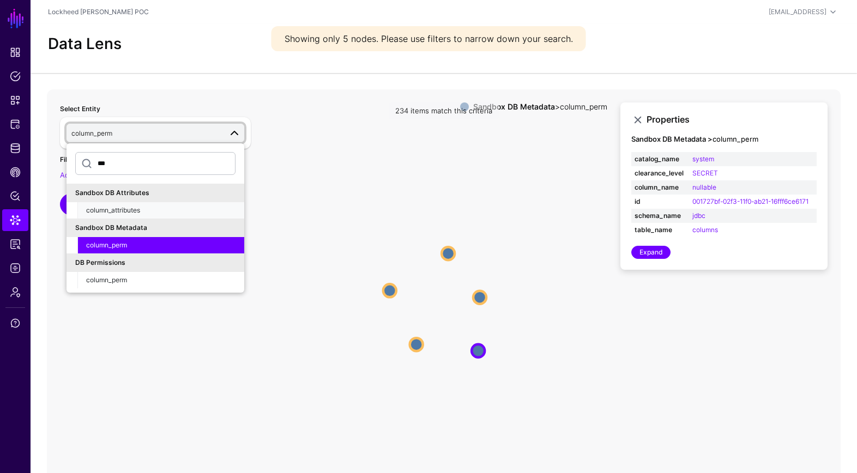
click at [132, 211] on span "column_attributes" at bounding box center [113, 210] width 54 height 8
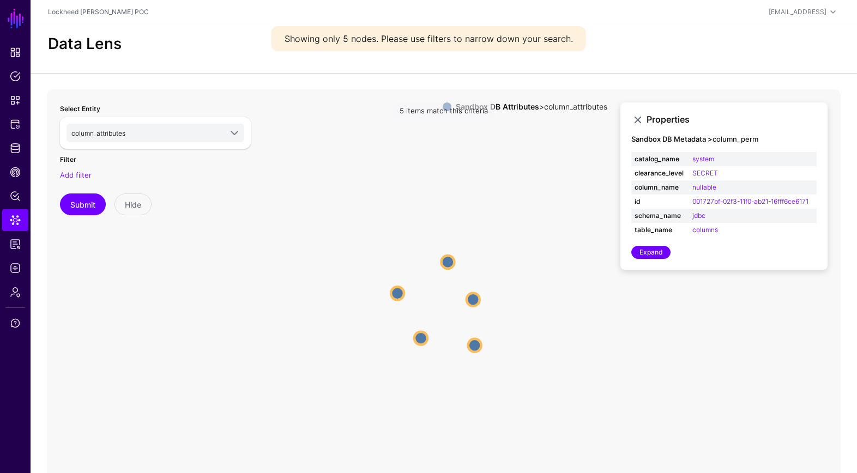
click at [471, 344] on circle at bounding box center [474, 344] width 13 height 13
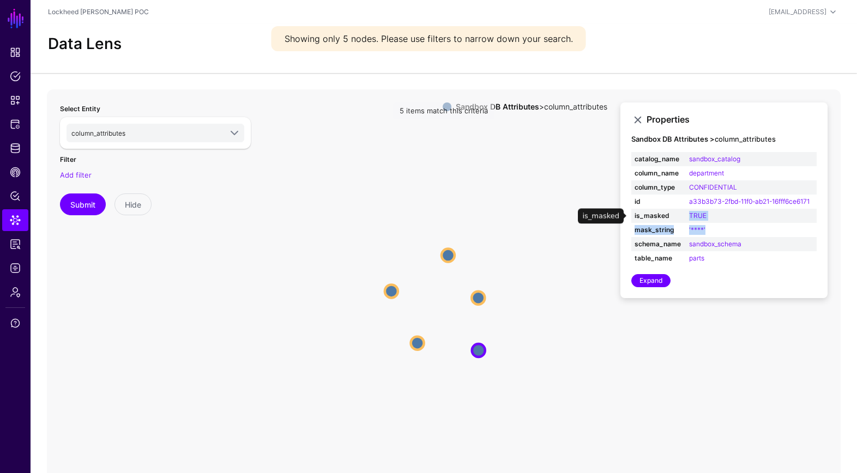
drag, startPoint x: 686, startPoint y: 222, endPoint x: 717, endPoint y: 238, distance: 34.9
click at [678, 222] on table "catalog_name sandbox_catalog column_name department column_type CONFIDENTIAL id…" at bounding box center [723, 208] width 185 height 113
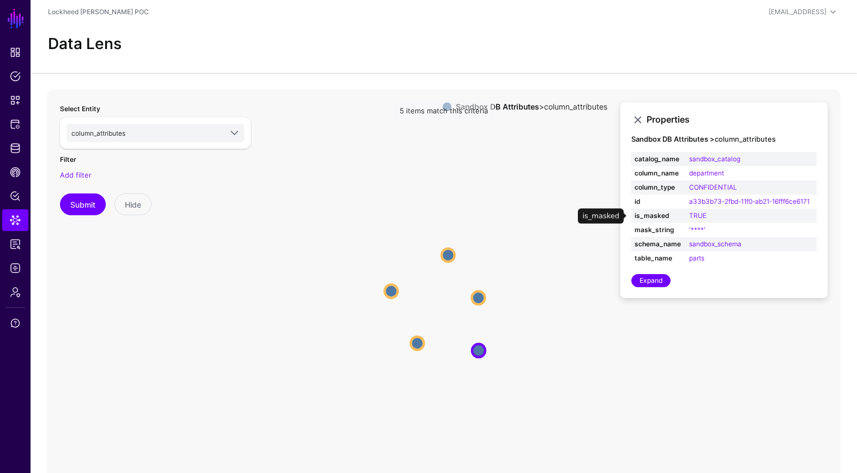
click at [640, 215] on strong "is_masked" at bounding box center [658, 216] width 48 height 10
drag, startPoint x: 631, startPoint y: 215, endPoint x: 713, endPoint y: 221, distance: 82.5
click at [712, 220] on tr "is_masked TRUE" at bounding box center [723, 216] width 185 height 14
drag, startPoint x: 705, startPoint y: 228, endPoint x: 631, endPoint y: 214, distance: 75.4
click at [631, 214] on table "catalog_name sandbox_catalog column_name department column_type CONFIDENTIAL id…" at bounding box center [723, 208] width 185 height 113
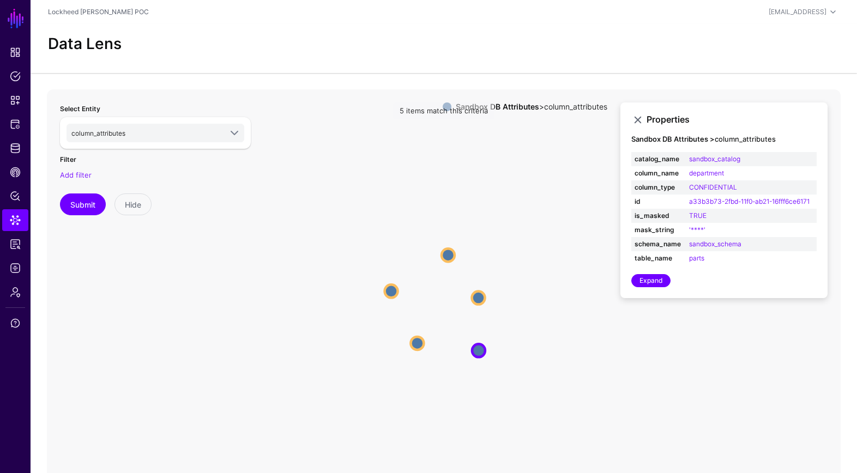
click at [717, 286] on div "Expand" at bounding box center [723, 280] width 185 height 13
drag, startPoint x: 718, startPoint y: 233, endPoint x: 632, endPoint y: 218, distance: 87.5
click at [632, 216] on table "catalog_name sandbox_catalog column_name department column_type CONFIDENTIAL id…" at bounding box center [723, 208] width 185 height 113
drag, startPoint x: 719, startPoint y: 287, endPoint x: 743, endPoint y: 282, distance: 24.6
click at [728, 285] on div "Properties Sandbox DB Attributes > column_attributes catalog_name sandbox_catal…" at bounding box center [723, 200] width 207 height 196
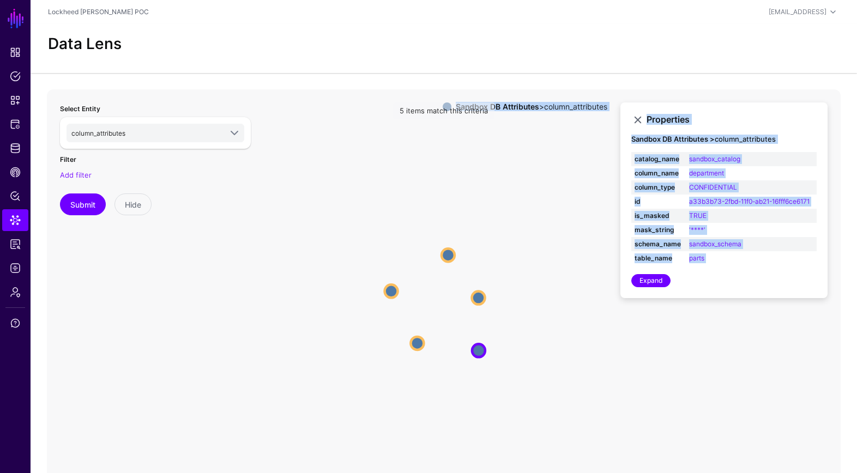
drag, startPoint x: 731, startPoint y: 267, endPoint x: 604, endPoint y: 136, distance: 182.3
click at [602, 137] on app-datalens-visualizer "column_attributes column_attributes column_attributes column_attributes column_…" at bounding box center [444, 307] width 794 height 436
click at [529, 249] on icon "column_attributes column_attributes column_attributes column_attributes column_…" at bounding box center [444, 307] width 794 height 436
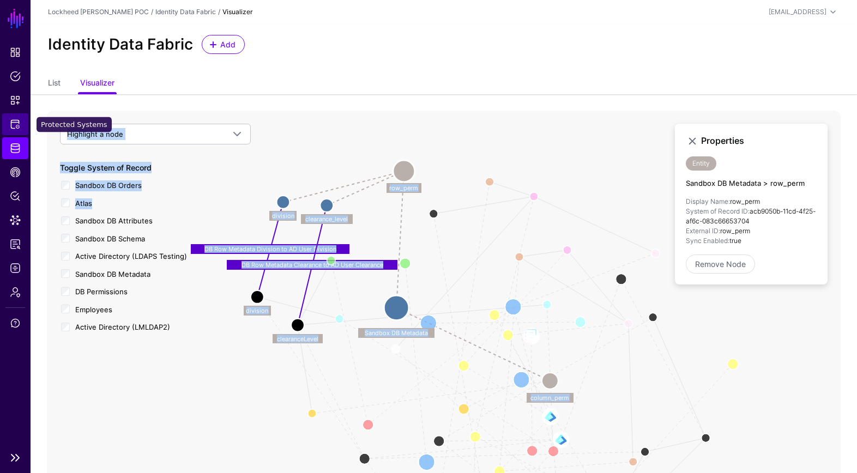
click at [11, 125] on span "Protected Systems" at bounding box center [15, 124] width 11 height 11
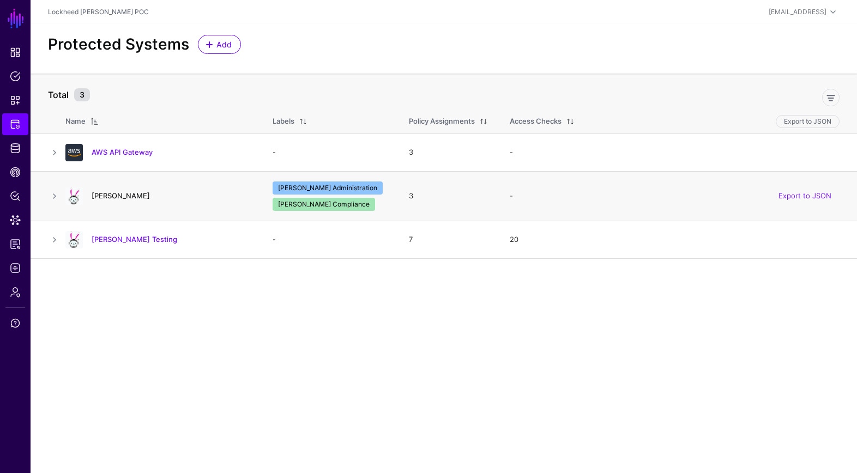
click at [94, 195] on link "Trino" at bounding box center [121, 195] width 58 height 9
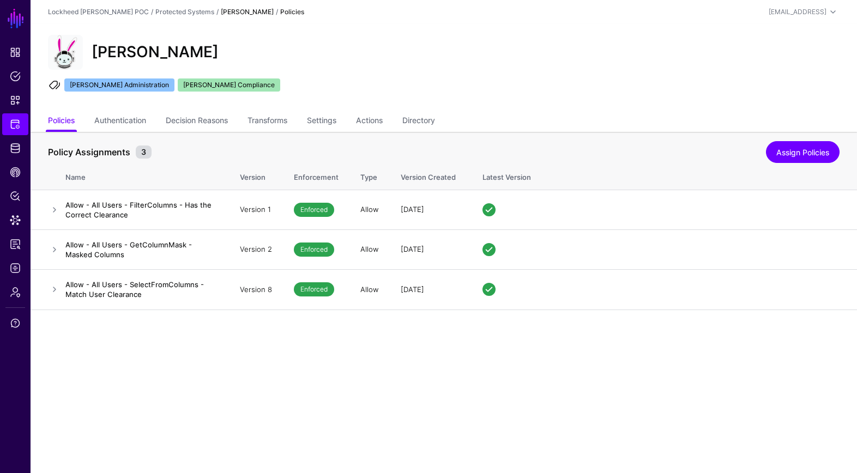
click at [327, 110] on div "Trino Trino Administration Trino Compliance" at bounding box center [444, 67] width 826 height 87
click at [328, 119] on link "Settings" at bounding box center [321, 121] width 29 height 21
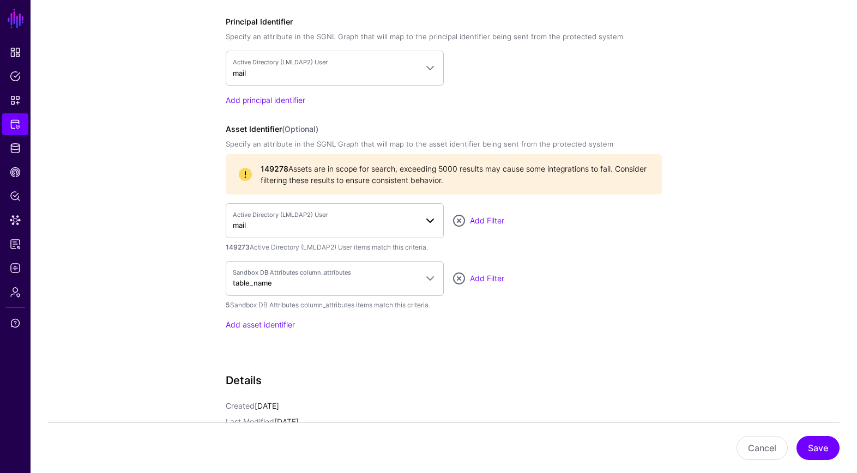
scroll to position [978, 0]
